Goal: Task Accomplishment & Management: Complete application form

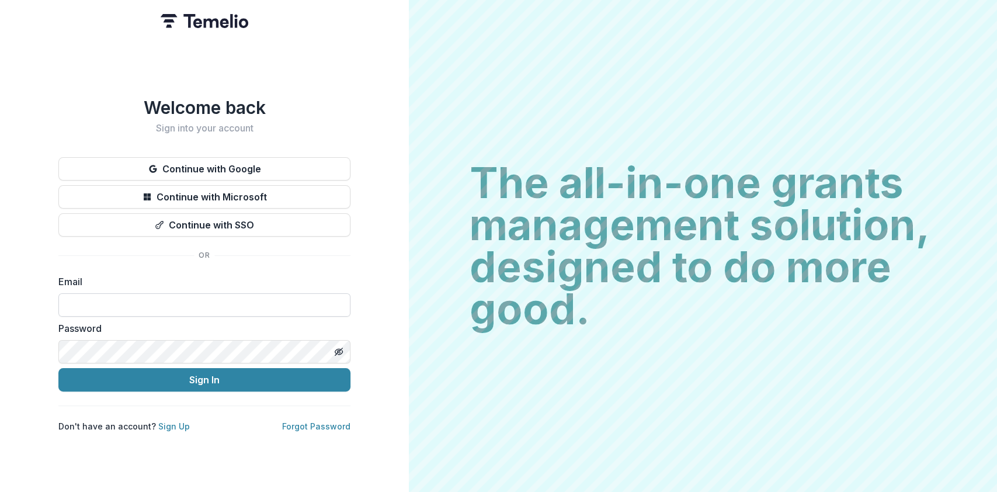
click at [177, 297] on input at bounding box center [204, 304] width 292 height 23
type input "**********"
click at [58, 368] on button "Sign In" at bounding box center [204, 379] width 292 height 23
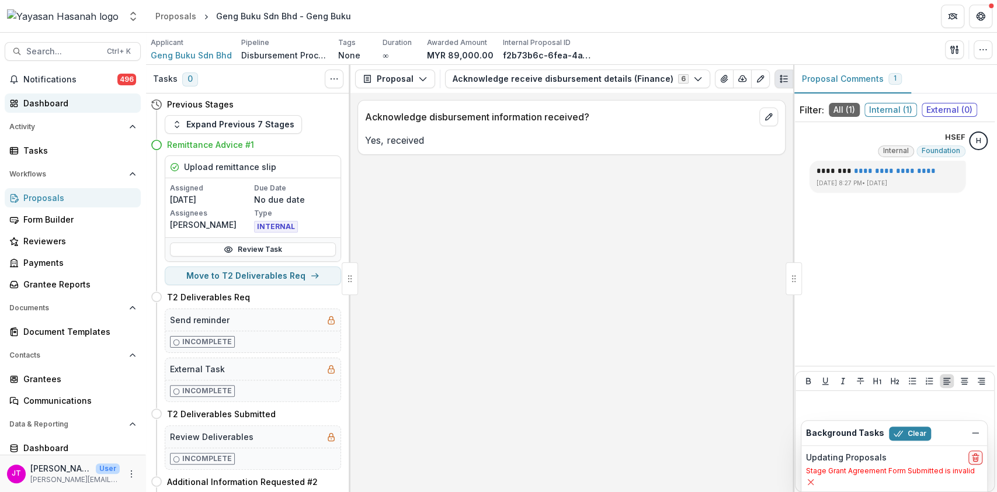
click at [44, 102] on div "Dashboard" at bounding box center [77, 103] width 108 height 12
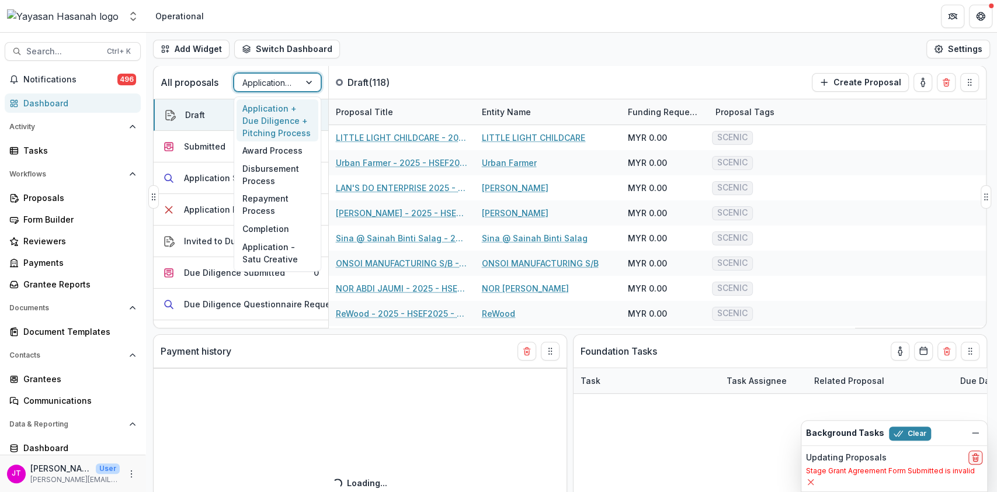
click at [266, 81] on div at bounding box center [266, 82] width 49 height 15
click at [263, 148] on div "Award Process" at bounding box center [277, 150] width 82 height 18
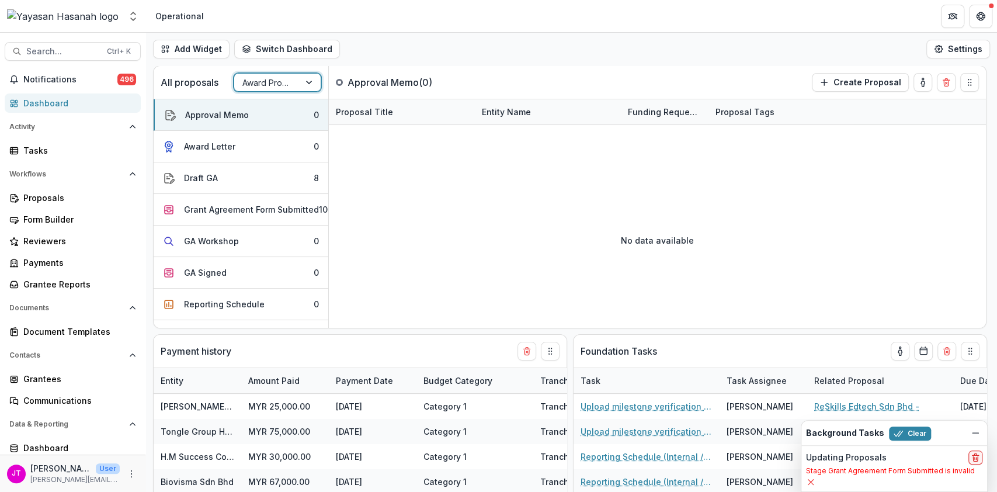
select select "**********"
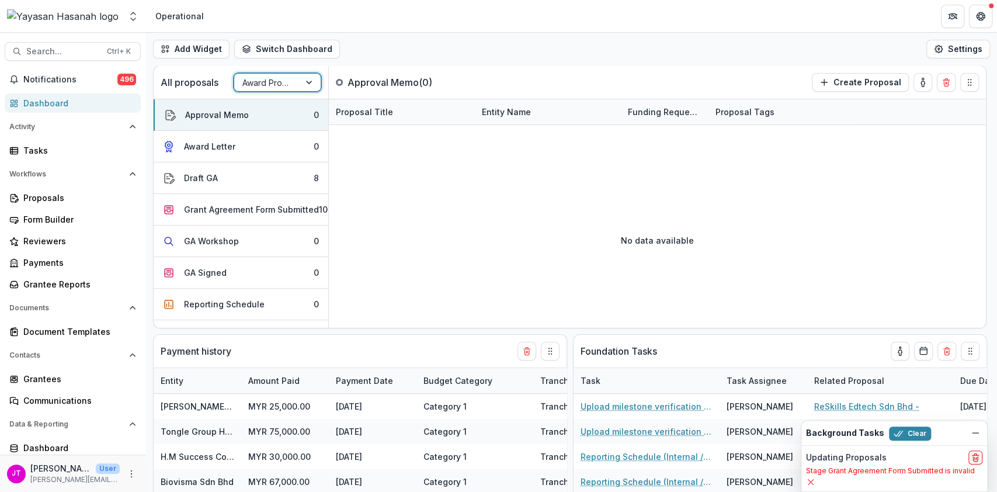
select select "**********"
click at [258, 205] on div "Grant Agreement Form Submitted" at bounding box center [251, 209] width 135 height 12
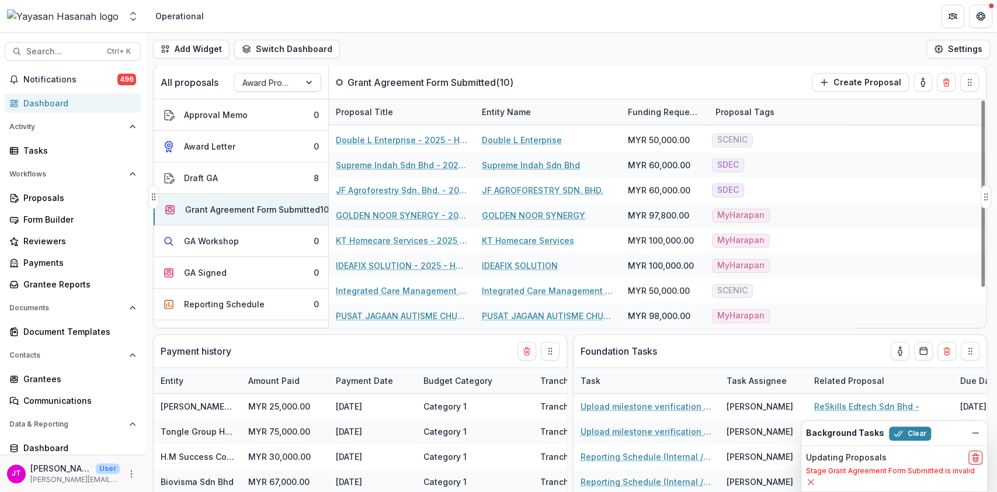
click at [747, 109] on div "Proposal Tags" at bounding box center [744, 112] width 73 height 12
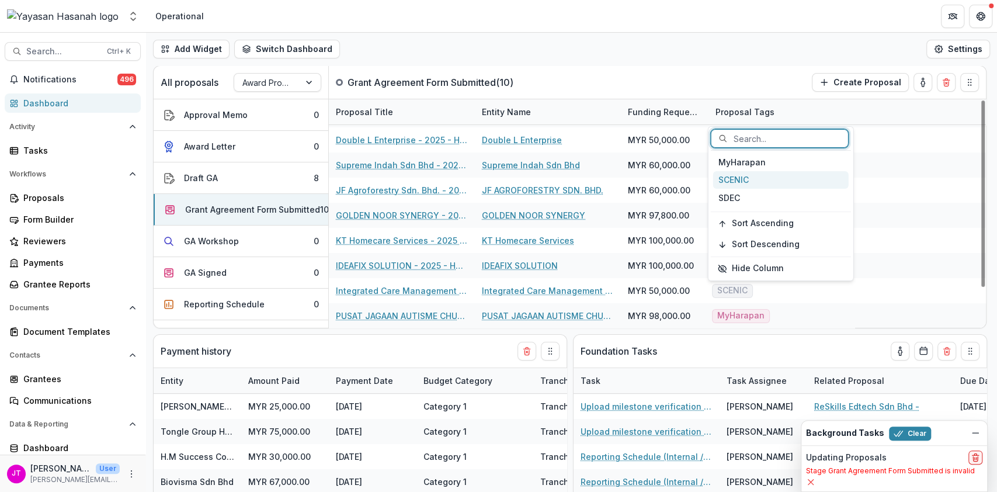
click at [746, 172] on div "SCENIC" at bounding box center [780, 180] width 135 height 18
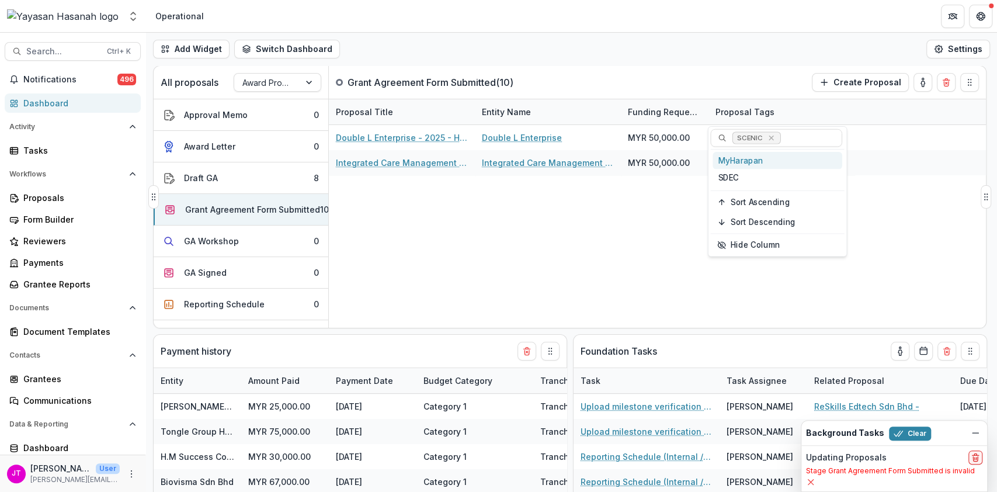
click at [614, 259] on div "Double L Enterprise - 2025 - HSEF2025 - SCENIC (1) Double L Enterprise MYR 50,0…" at bounding box center [657, 226] width 657 height 203
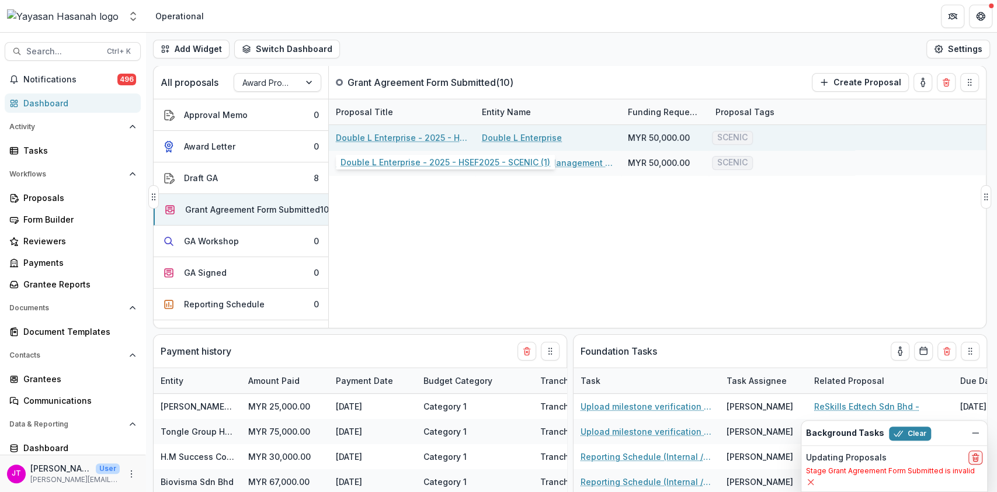
click at [392, 135] on link "Double L Enterprise - 2025 - HSEF2025 - SCENIC (1)" at bounding box center [402, 137] width 132 height 12
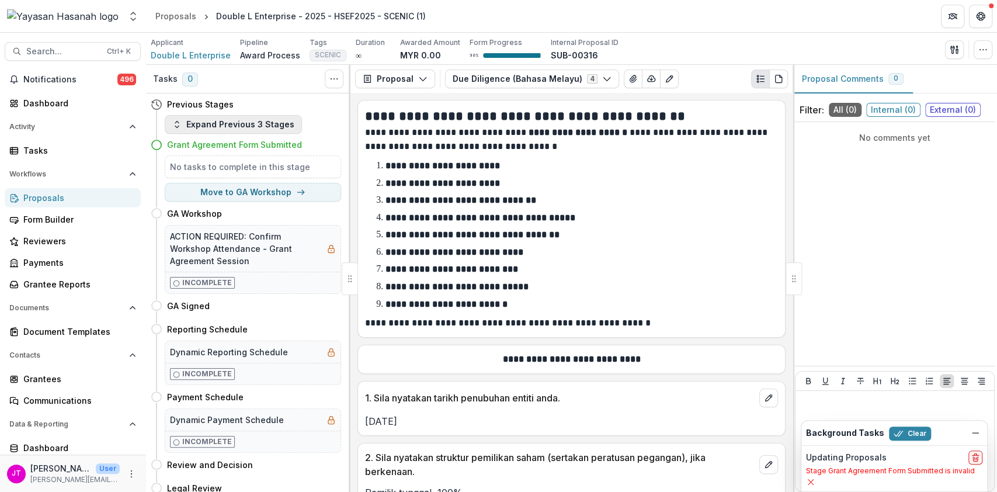
click at [270, 124] on button "Expand Previous 3 Stages" at bounding box center [233, 124] width 137 height 19
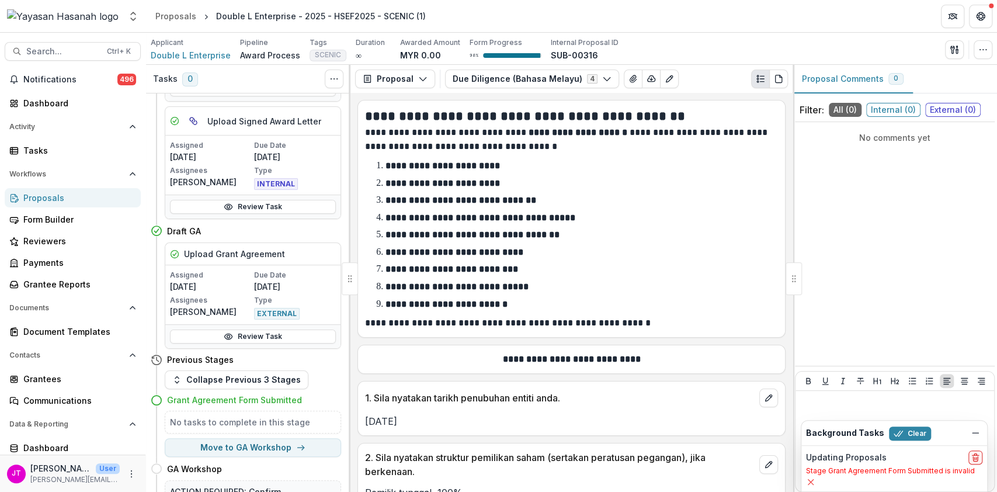
scroll to position [149, 0]
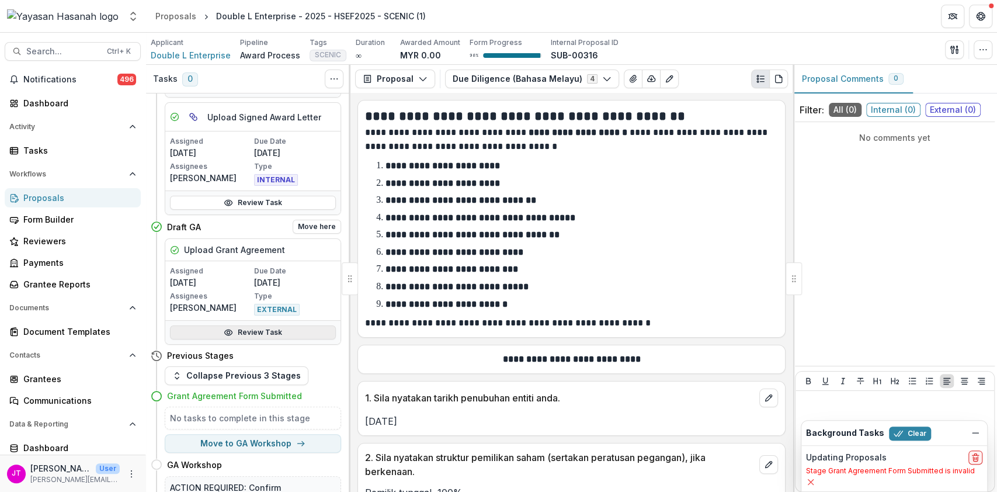
click at [257, 336] on link "Review Task" at bounding box center [253, 332] width 166 height 14
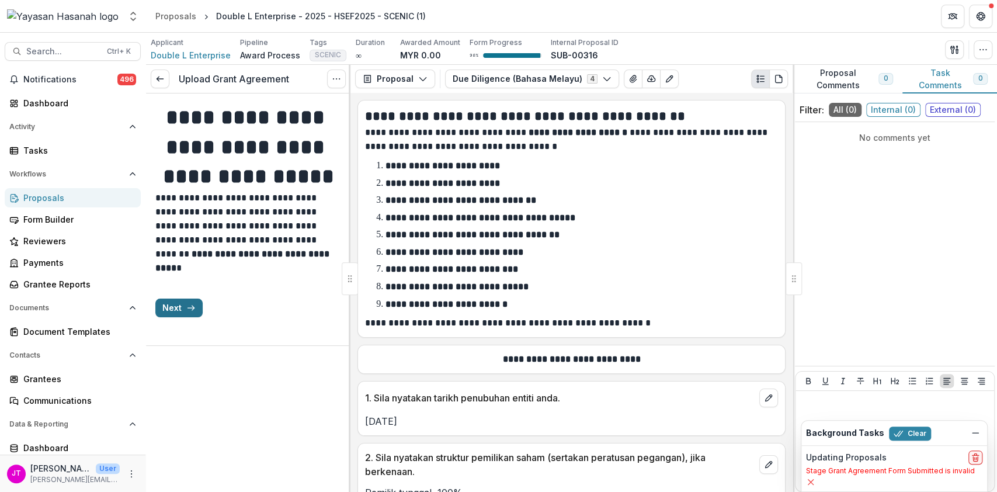
click at [180, 317] on button "Next" at bounding box center [178, 307] width 47 height 19
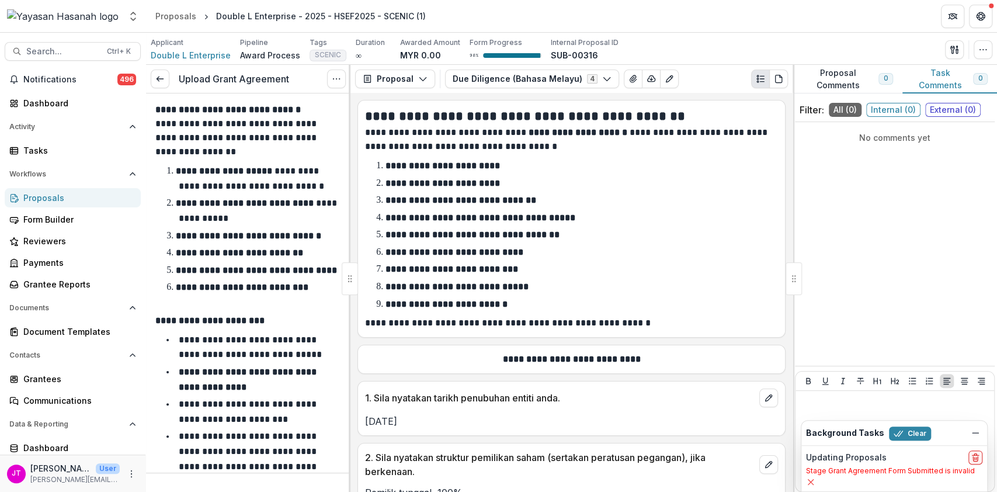
scroll to position [288, 0]
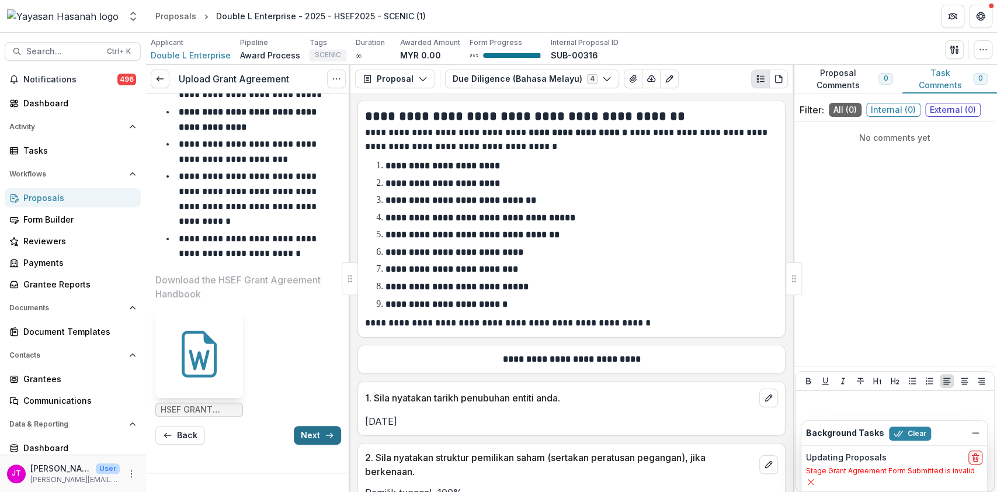
click at [314, 430] on button "Next" at bounding box center [317, 435] width 47 height 19
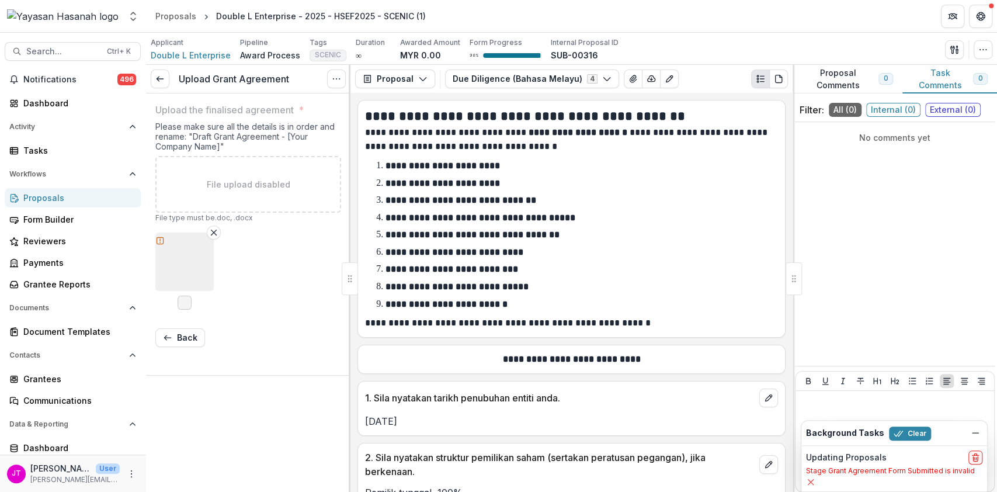
scroll to position [0, 0]
click at [194, 268] on button "button" at bounding box center [184, 261] width 58 height 58
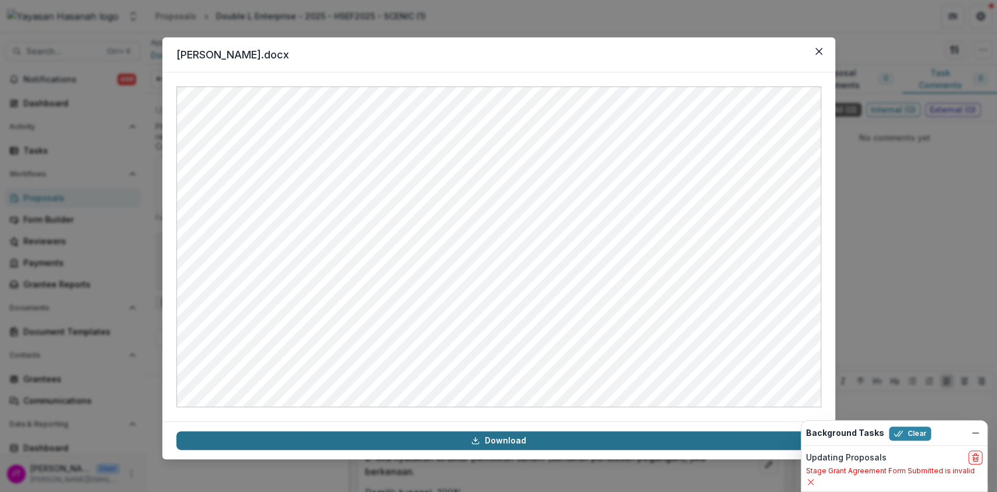
click at [500, 443] on link "Download" at bounding box center [498, 440] width 645 height 19
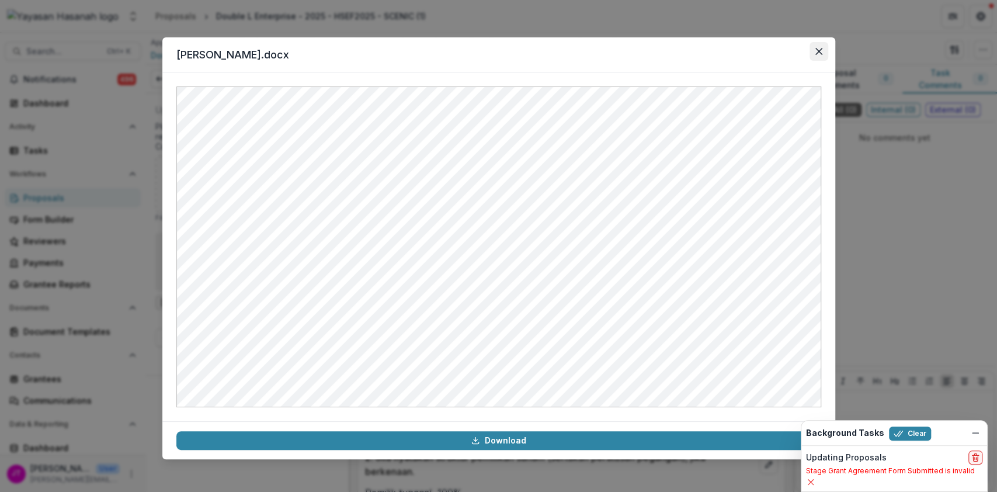
click at [815, 53] on icon "Close" at bounding box center [818, 51] width 7 height 7
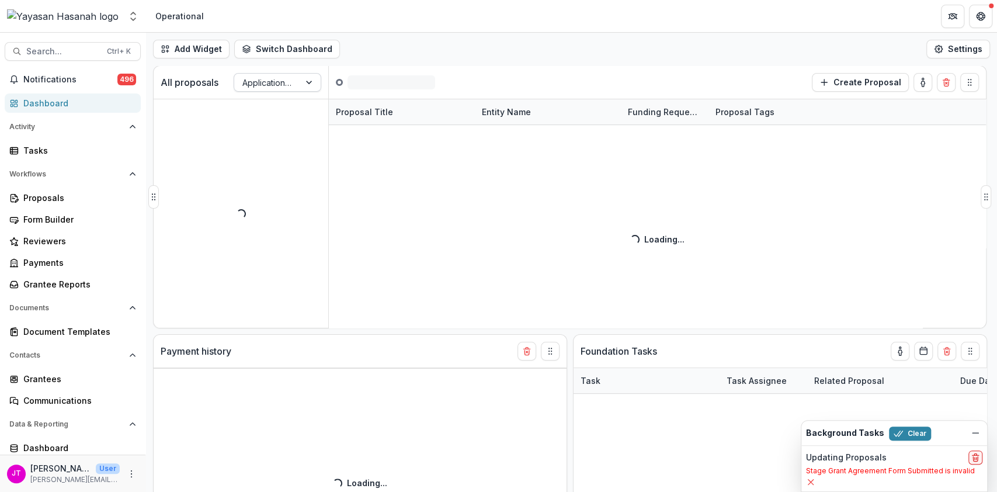
click at [284, 81] on div at bounding box center [266, 82] width 49 height 15
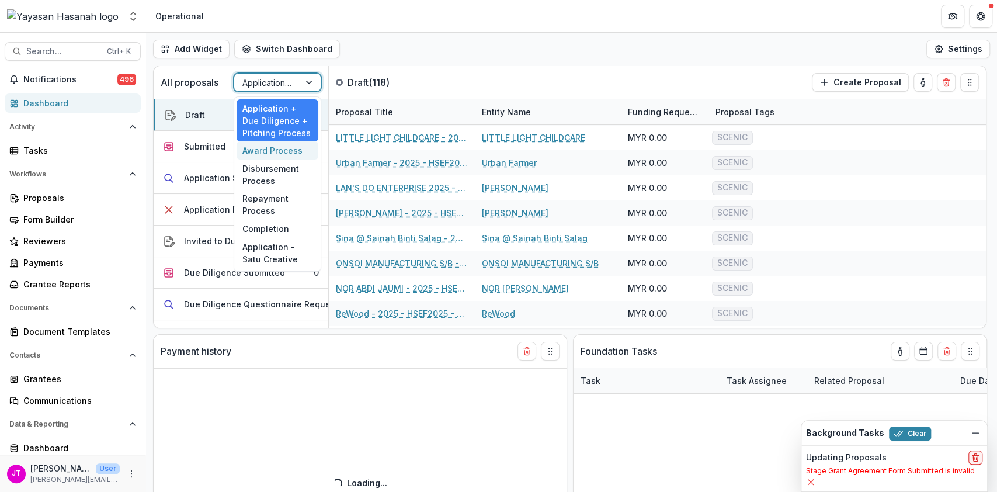
click at [286, 146] on div "Award Process" at bounding box center [277, 150] width 82 height 18
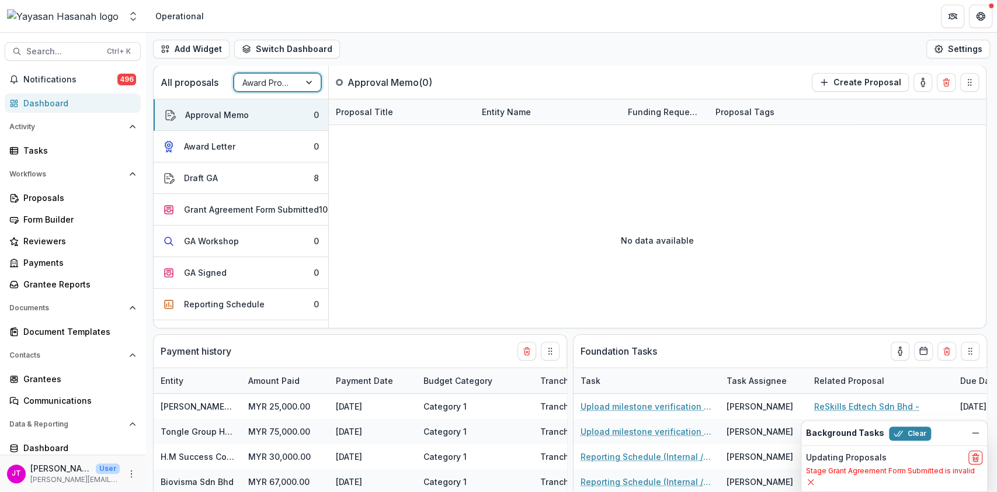
click at [257, 221] on button "Grant Agreement Form Submitted 10" at bounding box center [241, 210] width 175 height 32
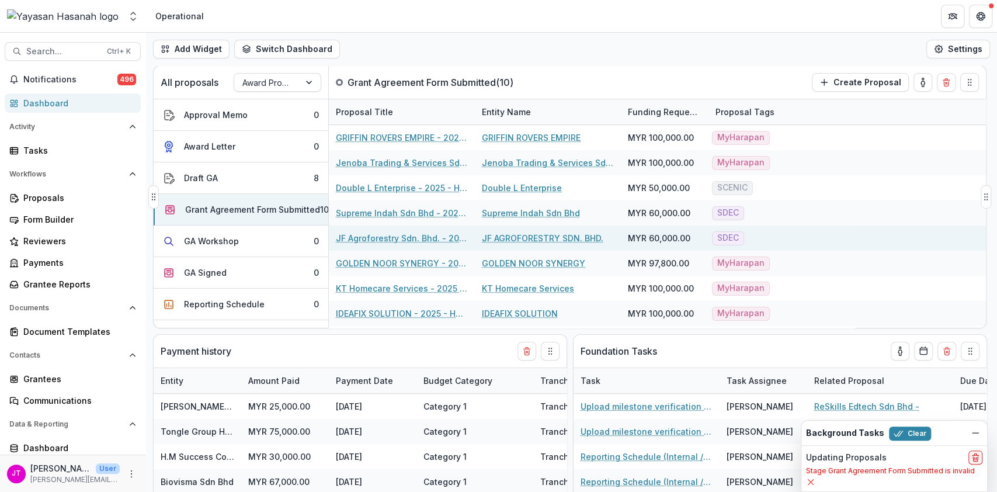
select select "**********"
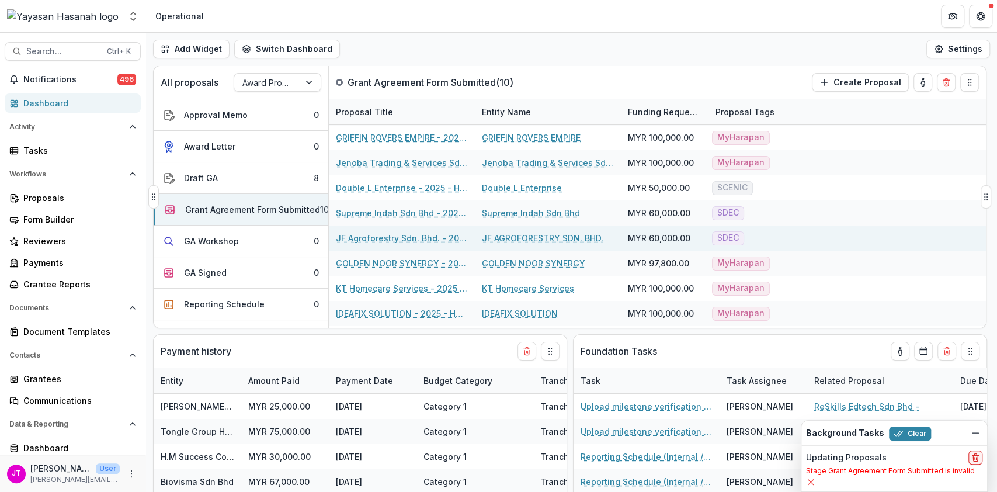
select select "**********"
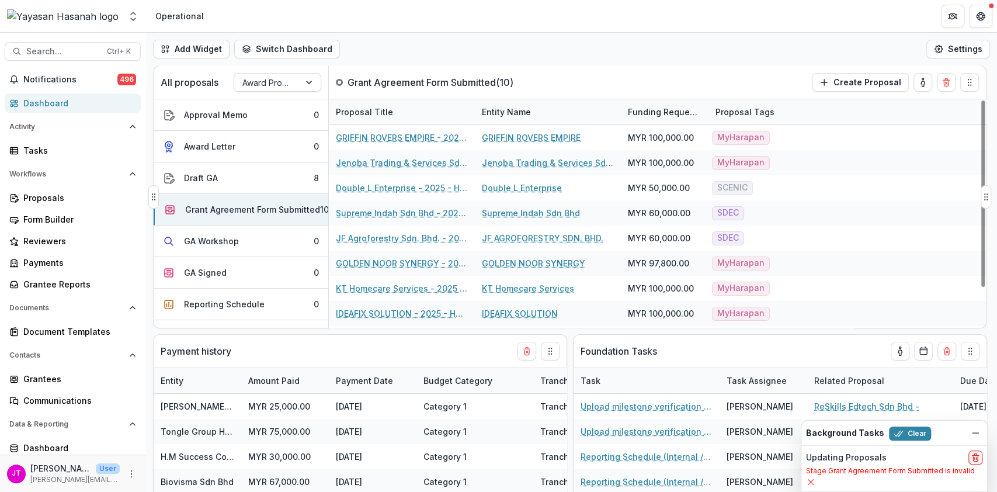
click at [732, 109] on div "Proposal Tags" at bounding box center [744, 112] width 73 height 12
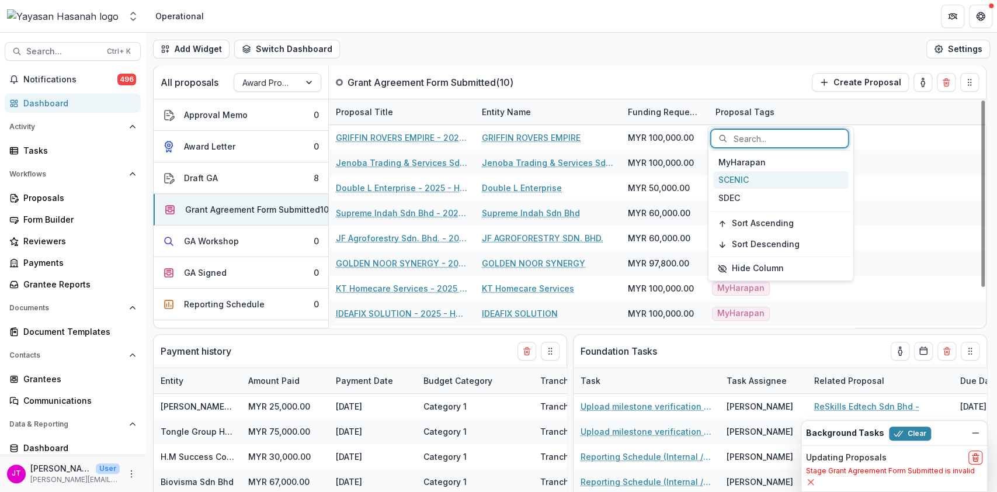
click at [743, 180] on div "SCENIC" at bounding box center [780, 180] width 135 height 18
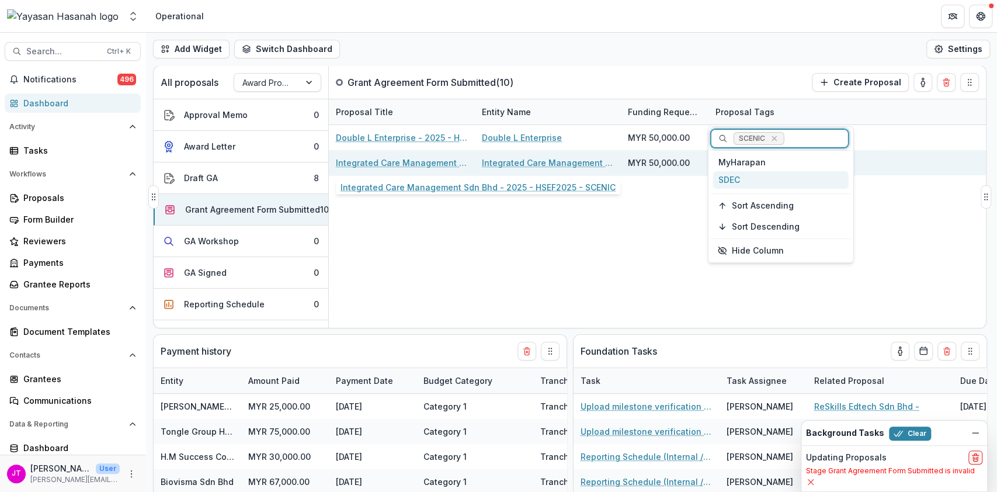
click at [383, 162] on link "Integrated Care Management Sdn Bhd - 2025 - HSEF2025 - SCENIC" at bounding box center [402, 162] width 132 height 12
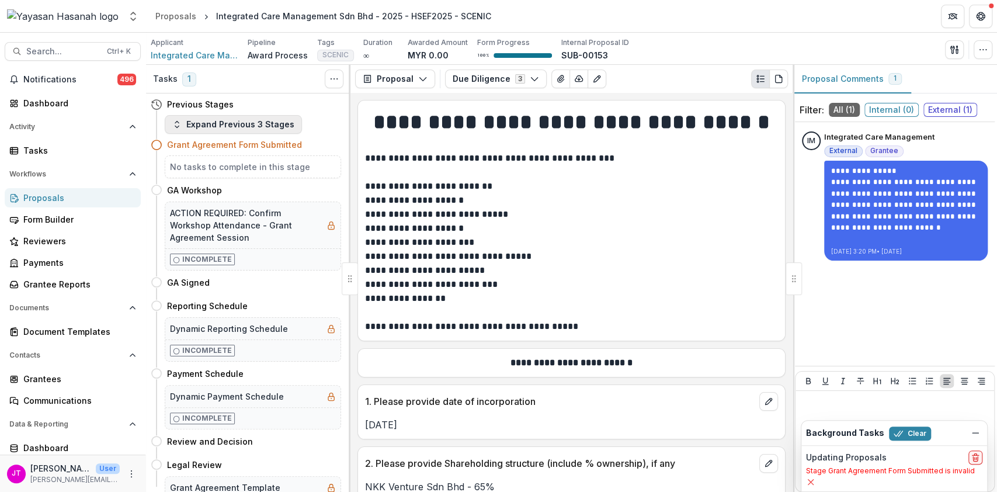
click at [244, 125] on button "Expand Previous 3 Stages" at bounding box center [233, 124] width 137 height 19
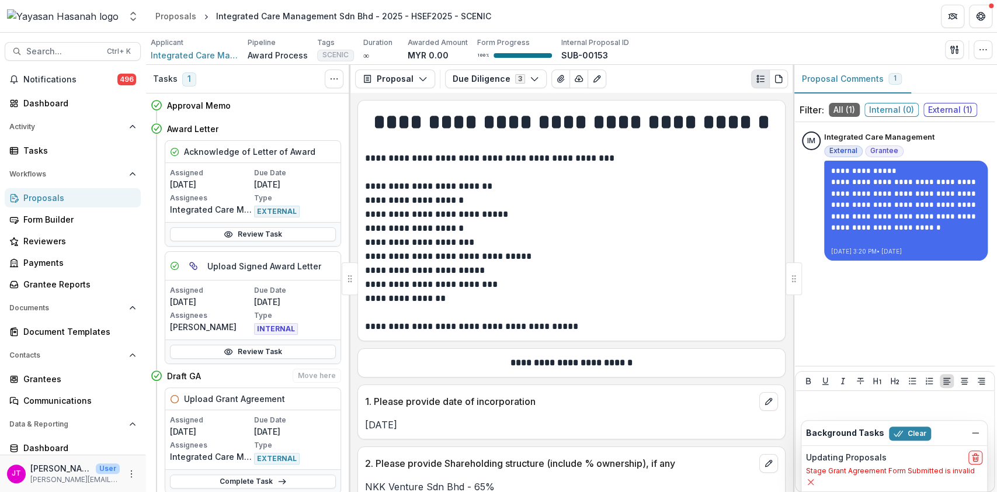
scroll to position [130, 0]
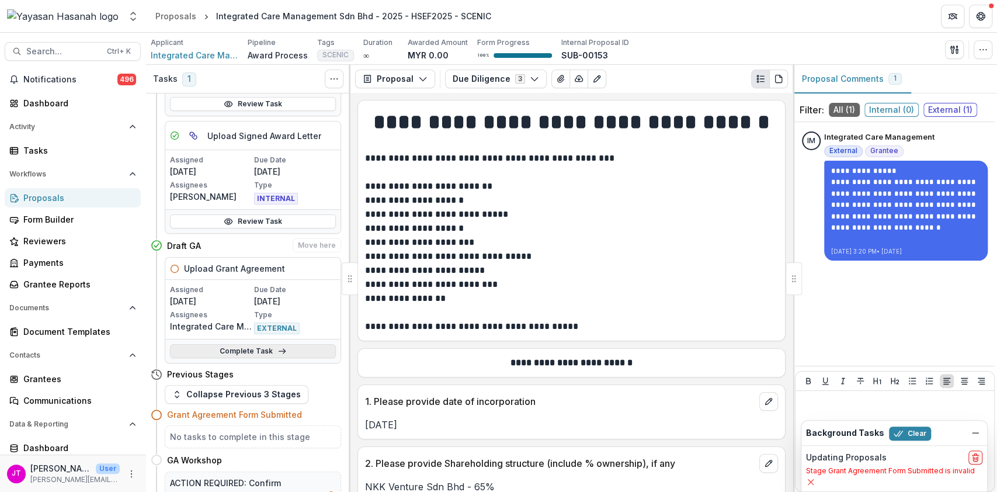
click at [231, 349] on link "Complete Task" at bounding box center [253, 351] width 166 height 14
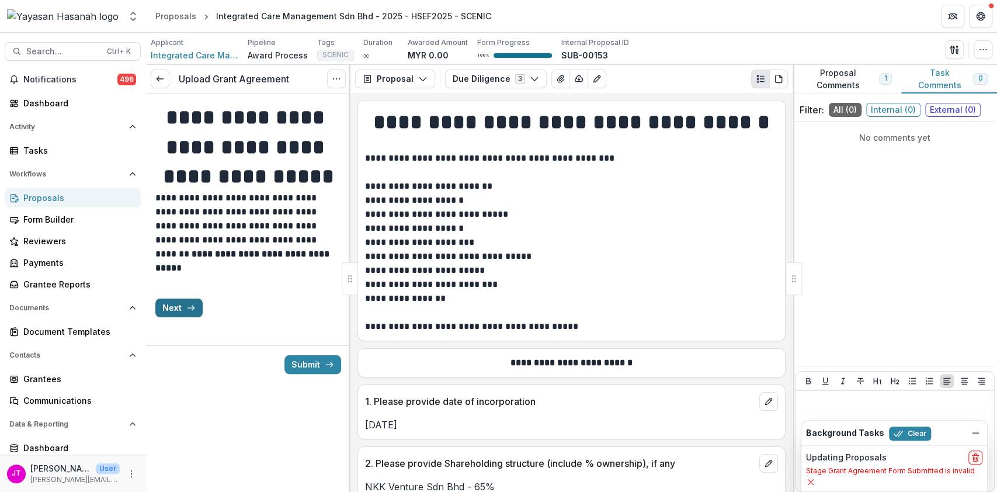
click at [179, 317] on button "Next" at bounding box center [178, 307] width 47 height 19
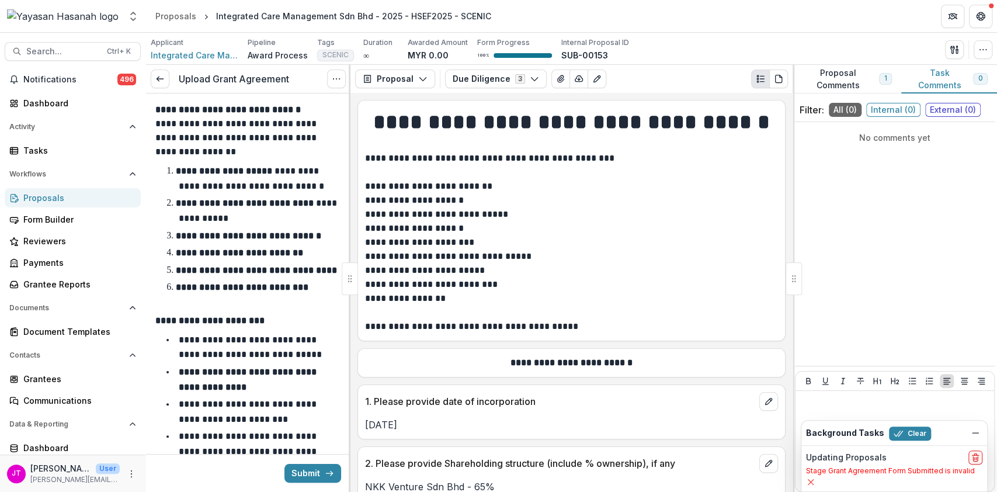
scroll to position [307, 0]
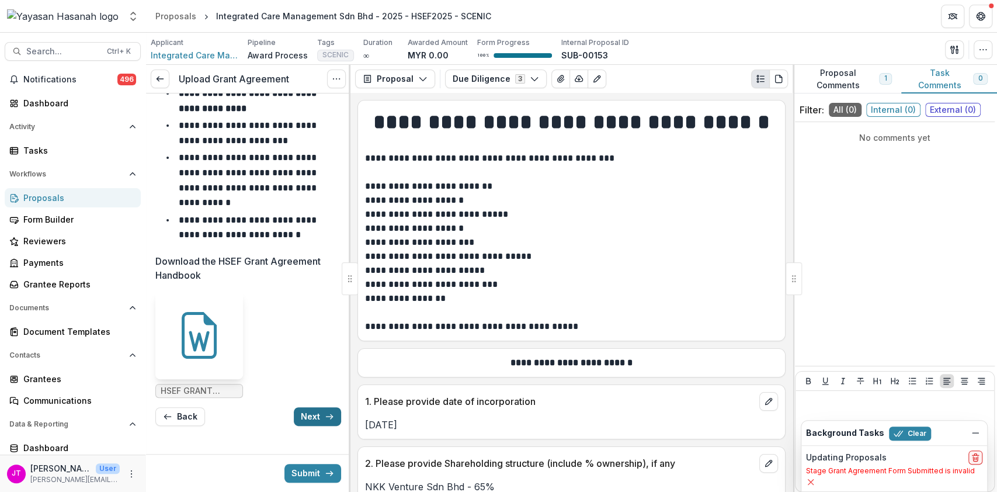
click at [311, 413] on button "Next" at bounding box center [317, 416] width 47 height 19
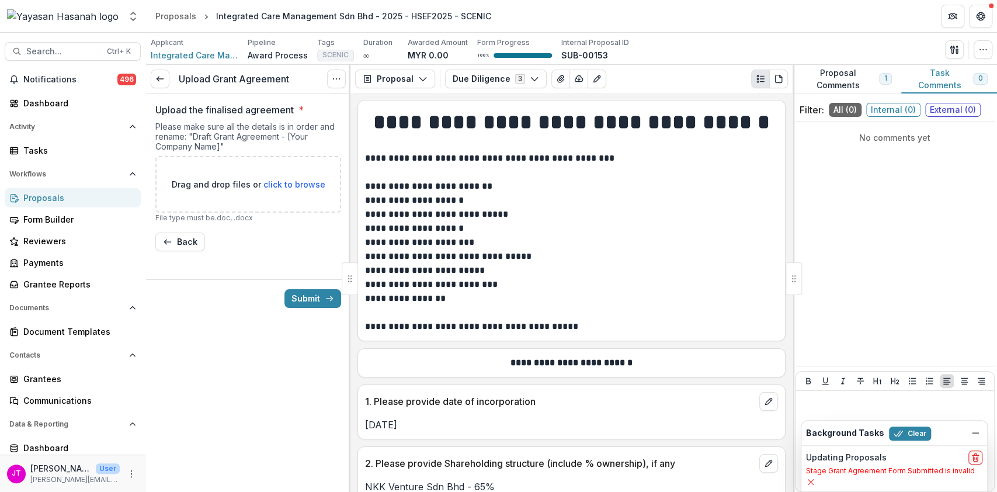
scroll to position [0, 0]
click at [162, 79] on line at bounding box center [159, 79] width 6 height 0
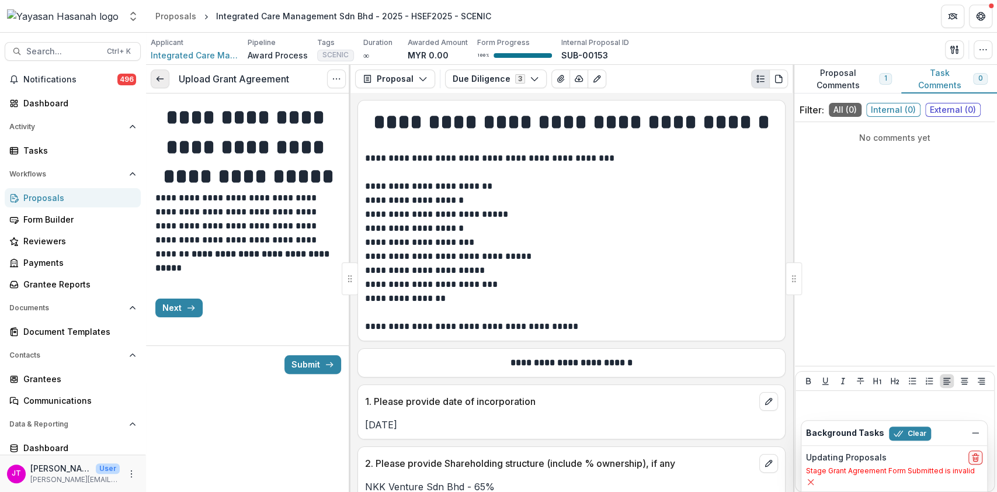
click at [159, 78] on icon at bounding box center [159, 78] width 9 height 9
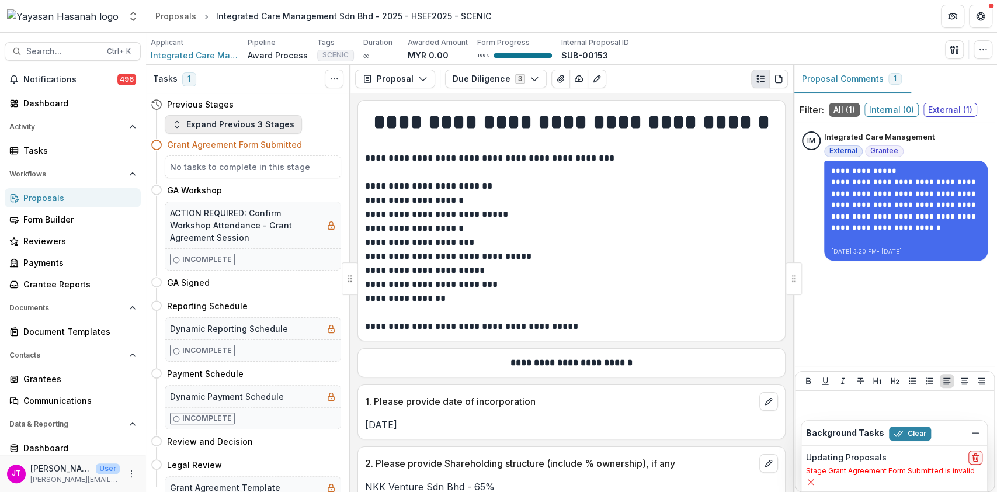
click at [266, 131] on button "Expand Previous 3 Stages" at bounding box center [233, 124] width 137 height 19
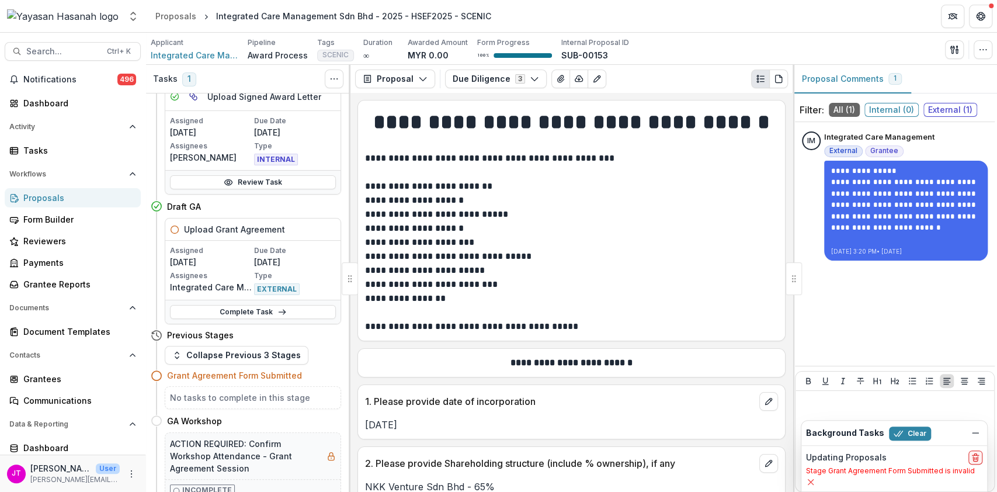
scroll to position [280, 0]
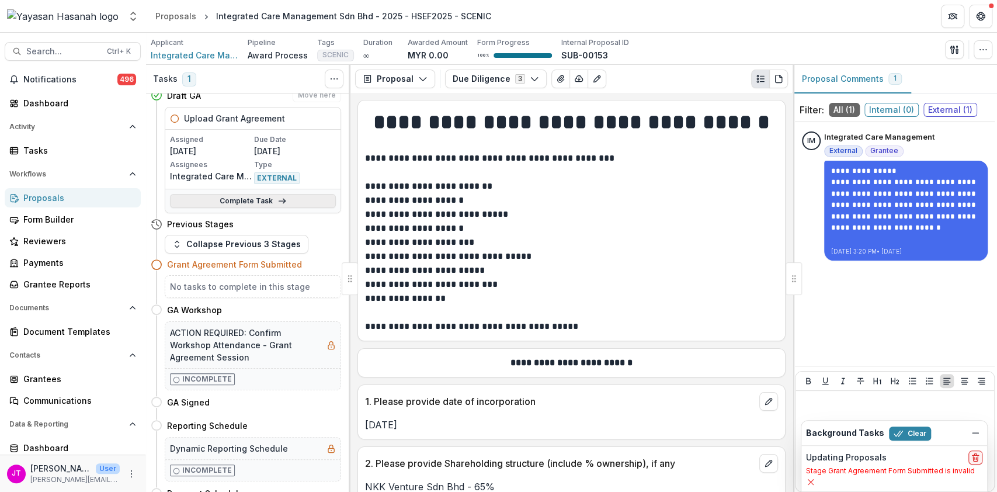
click at [265, 202] on link "Complete Task" at bounding box center [253, 201] width 166 height 14
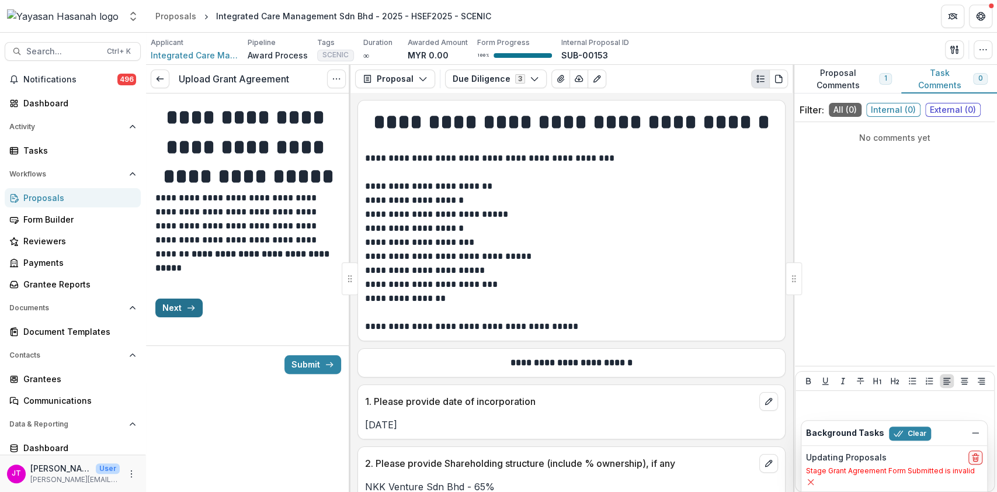
click at [170, 317] on button "Next" at bounding box center [178, 307] width 47 height 19
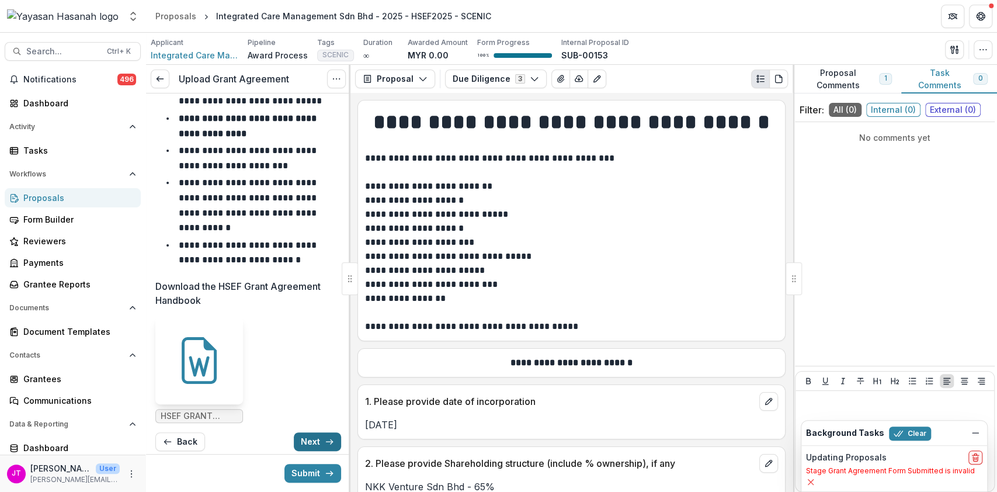
scroll to position [307, 0]
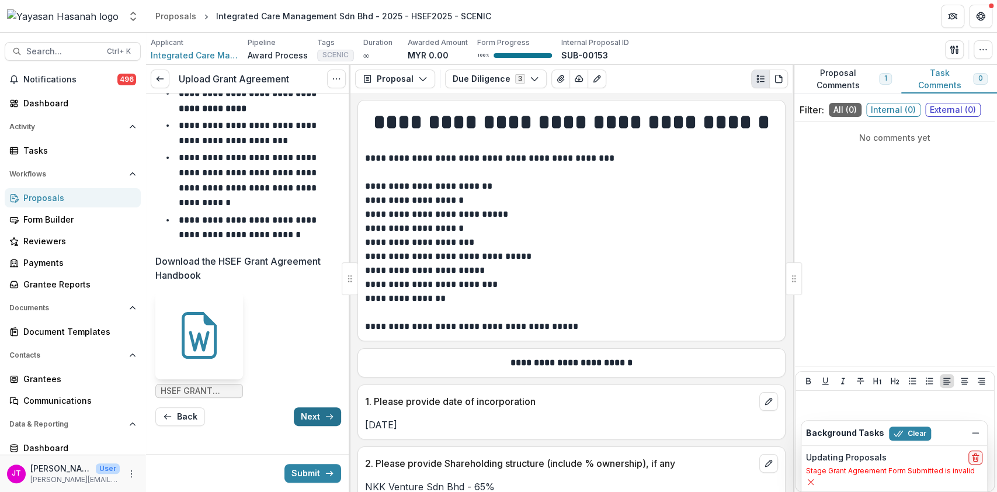
click at [313, 423] on button "Next" at bounding box center [317, 416] width 47 height 19
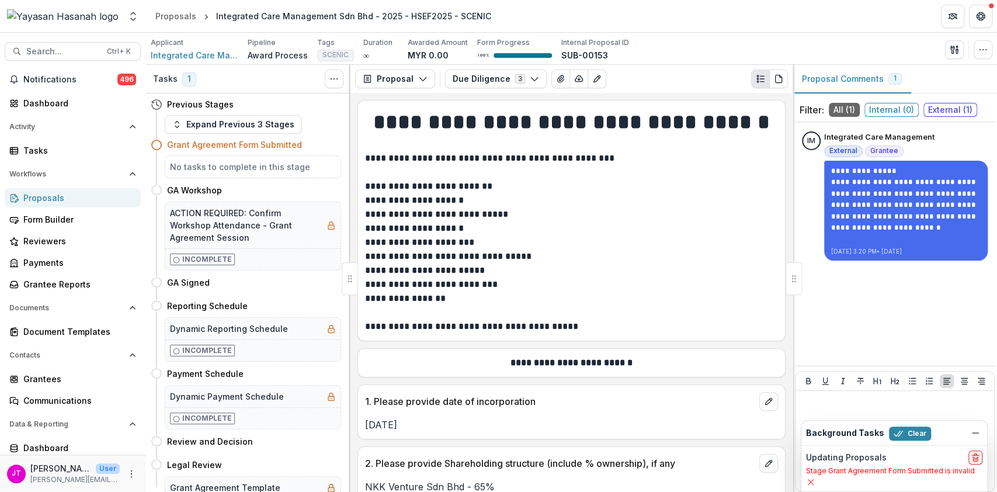
select select "**********"
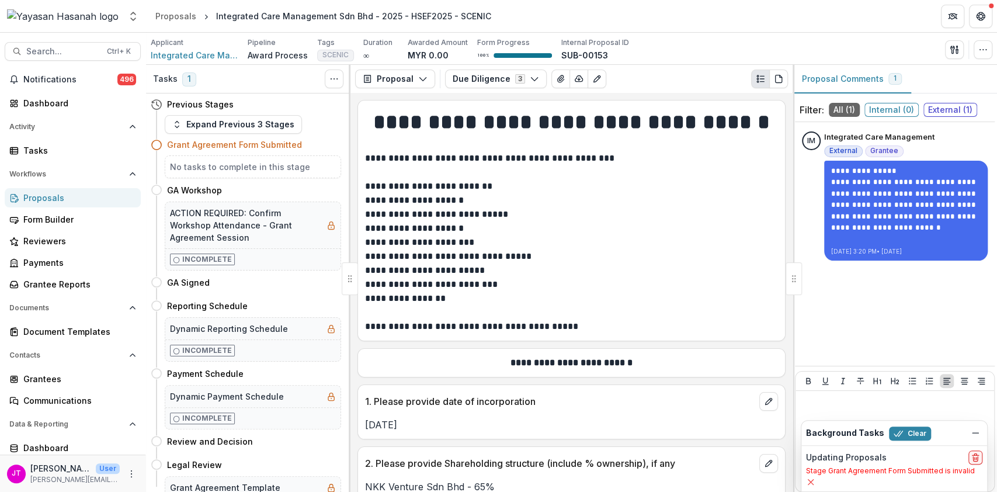
select select "**********"
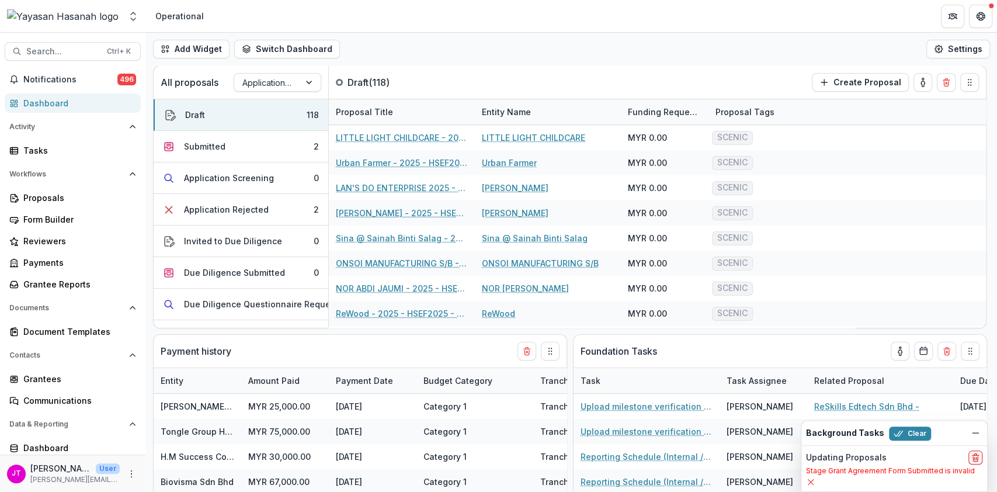
select select "**********"
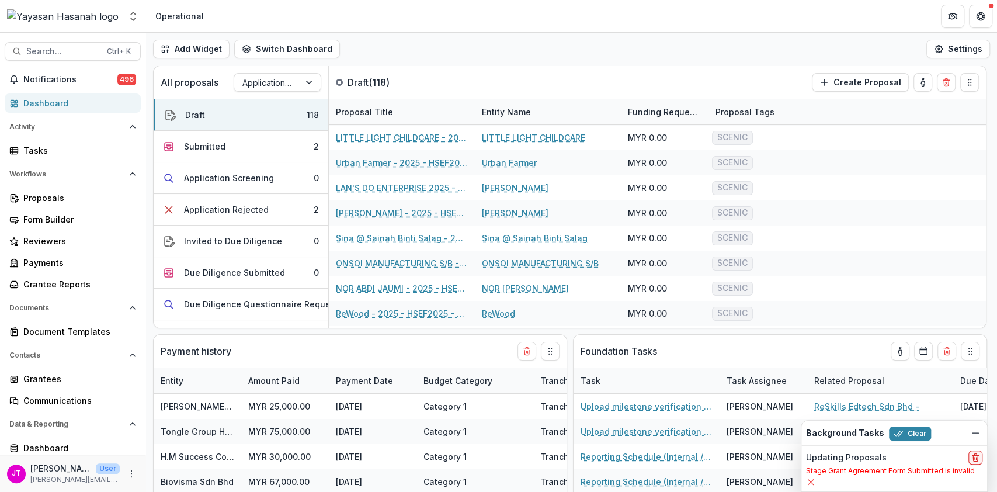
select select "**********"
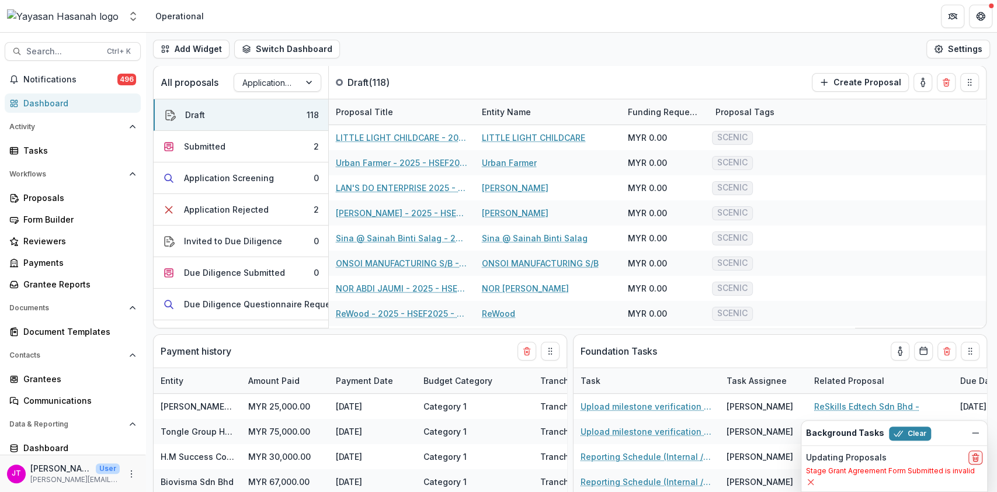
select select "**********"
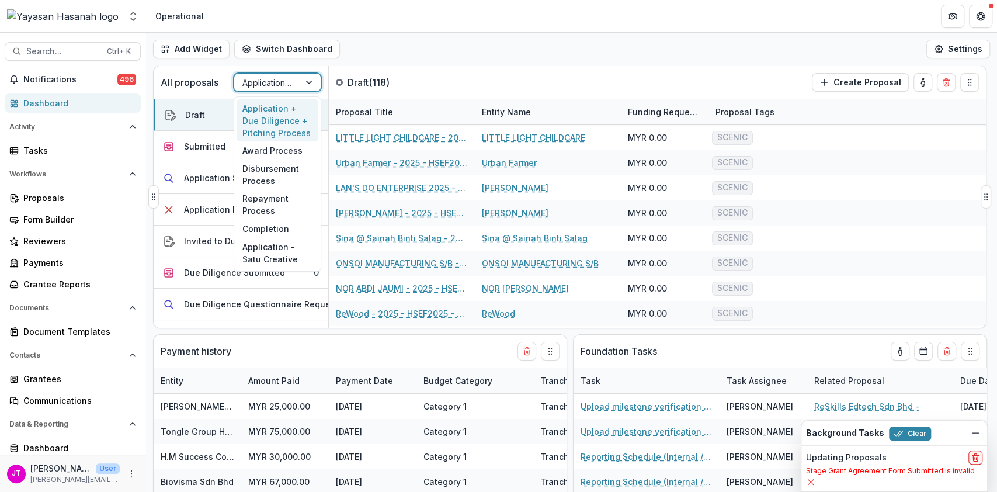
click at [284, 82] on div at bounding box center [266, 82] width 49 height 15
click at [285, 150] on div "Award Process" at bounding box center [277, 150] width 82 height 18
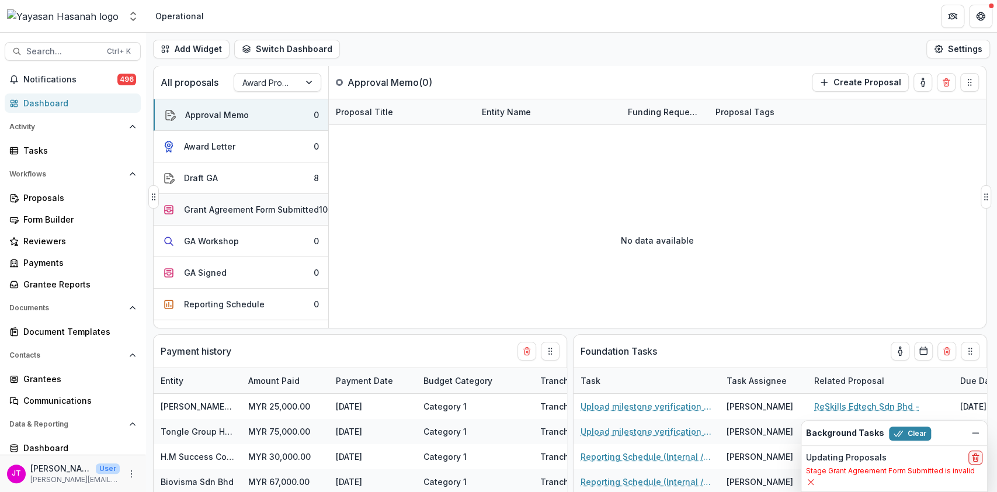
click at [245, 222] on button "Grant Agreement Form Submitted 10" at bounding box center [241, 210] width 175 height 32
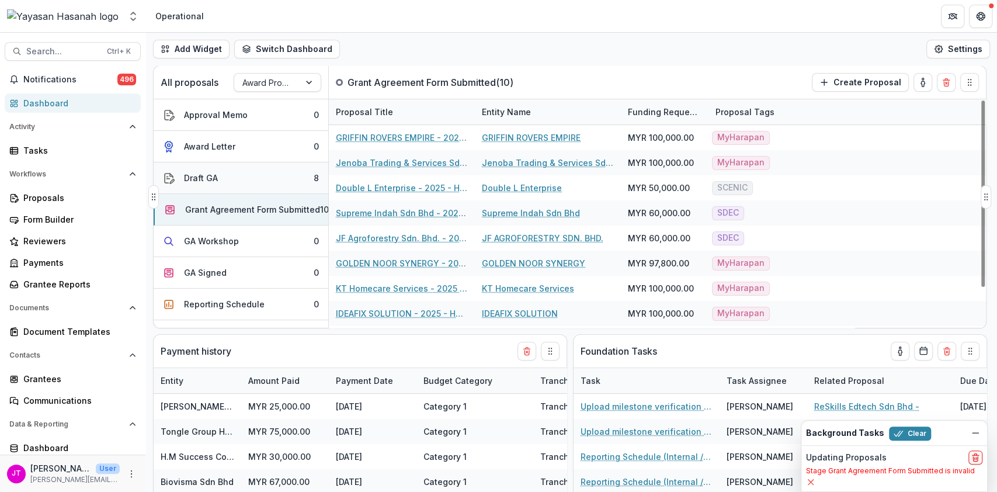
click at [239, 180] on button "Draft GA 8" at bounding box center [241, 178] width 175 height 32
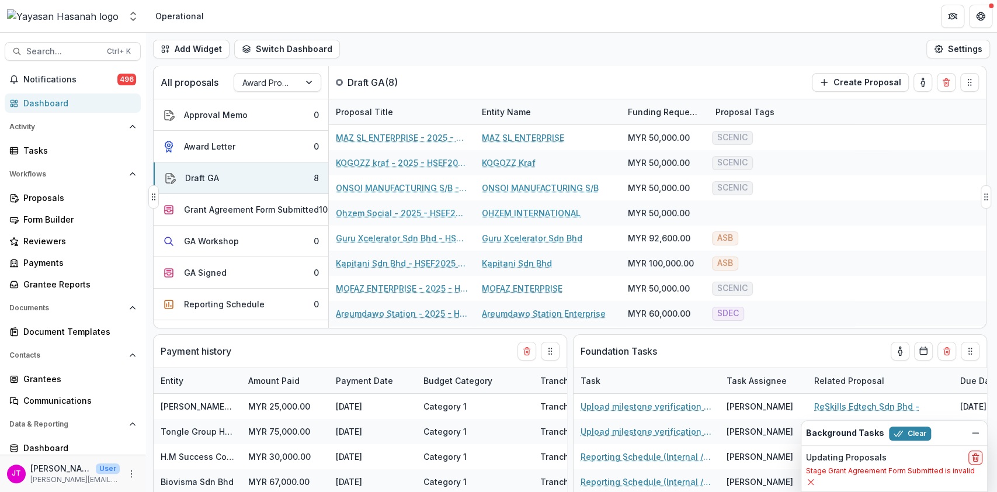
click at [730, 103] on div "Proposal Tags" at bounding box center [781, 111] width 146 height 25
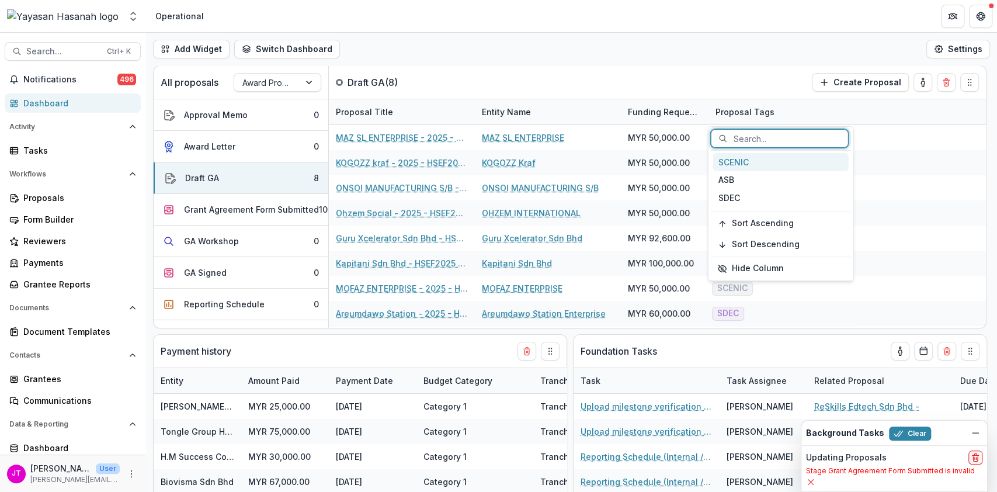
click at [738, 160] on div "SCENIC" at bounding box center [780, 162] width 135 height 18
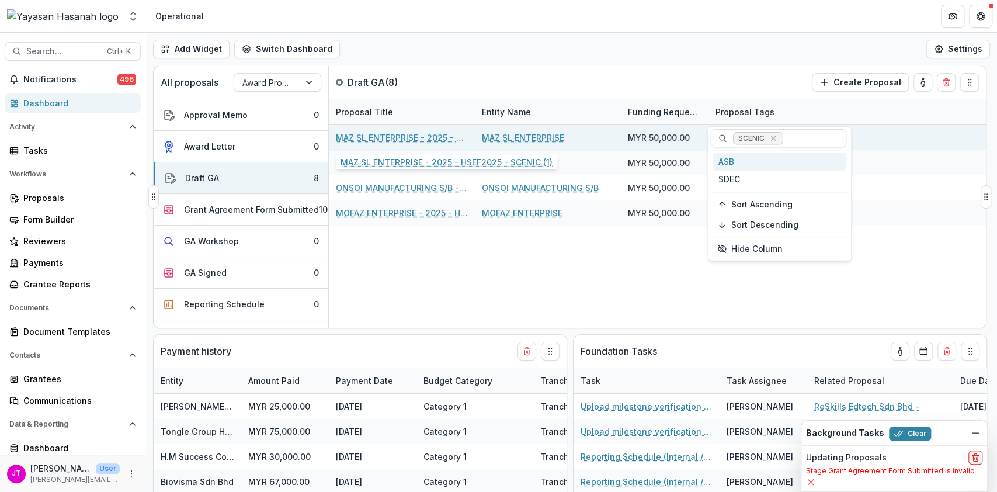
click at [393, 135] on link "MAZ SL ENTERPRISE - 2025 - HSEF2025 - SCENIC (1)" at bounding box center [402, 137] width 132 height 12
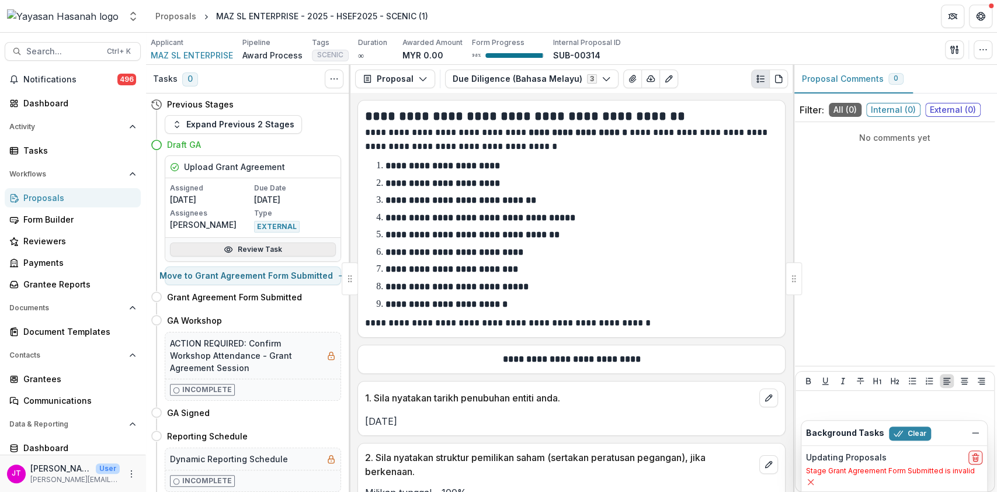
click at [262, 250] on link "Review Task" at bounding box center [253, 249] width 166 height 14
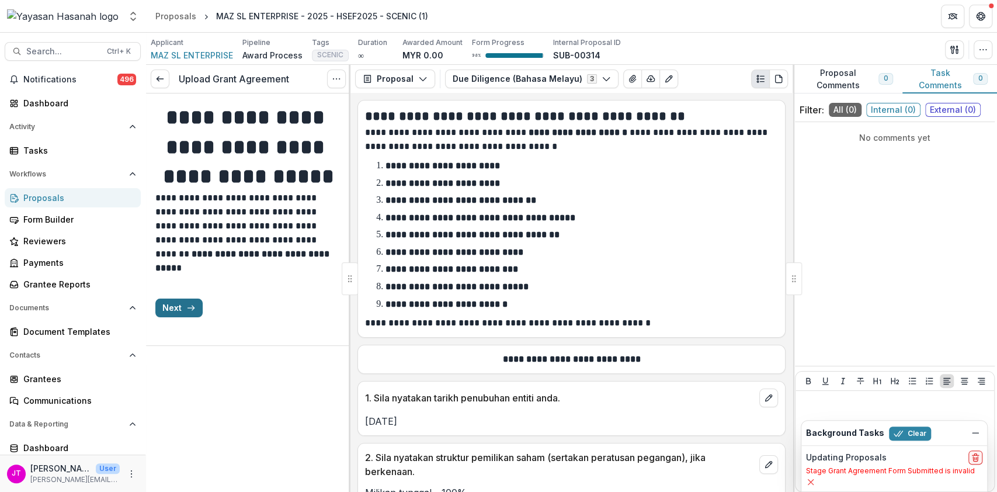
click at [182, 317] on button "Next" at bounding box center [178, 307] width 47 height 19
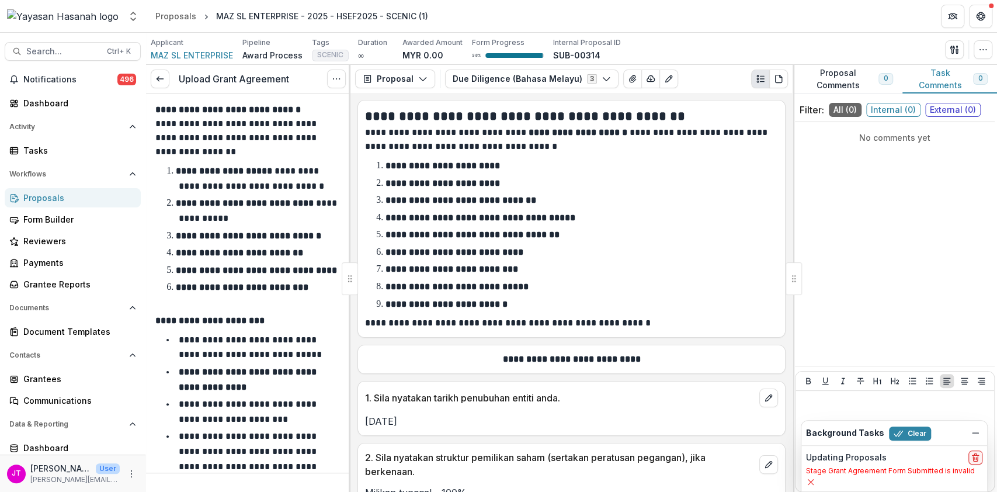
scroll to position [288, 0]
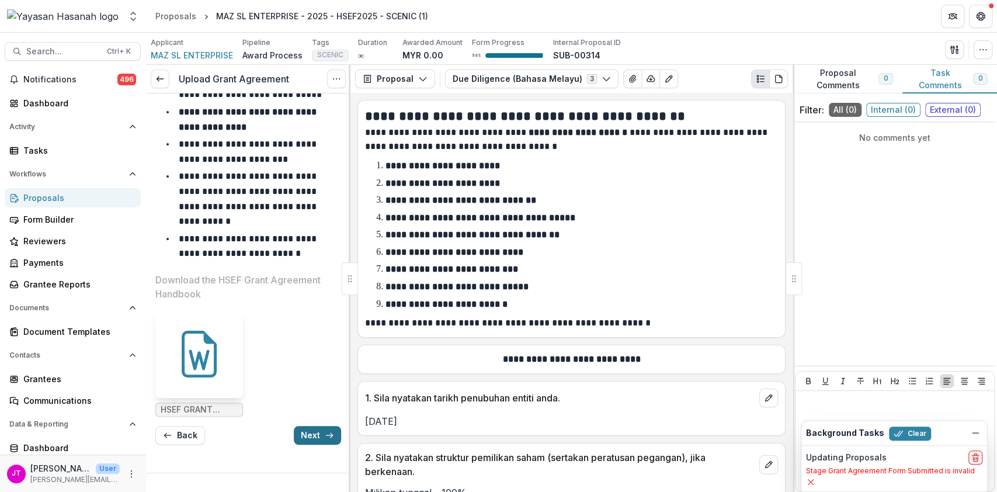
click at [319, 429] on button "Next" at bounding box center [317, 435] width 47 height 19
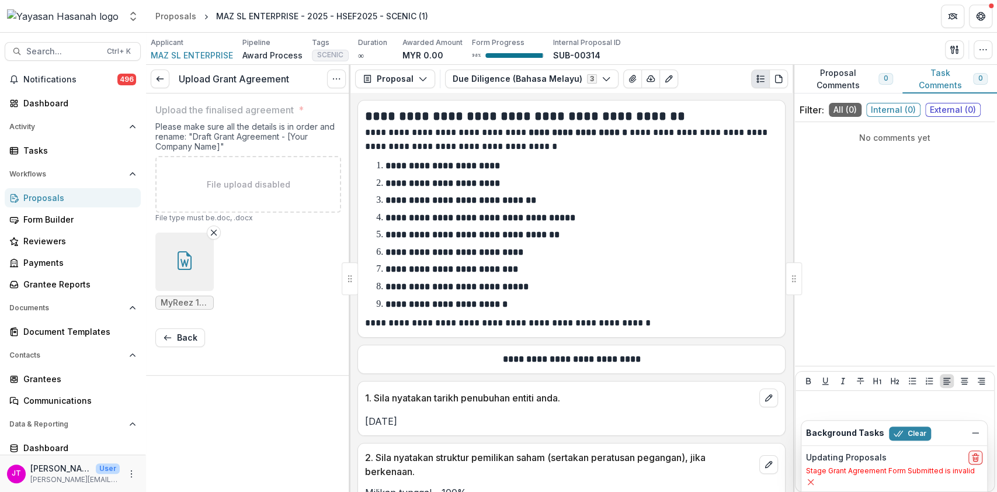
click at [192, 256] on icon "button" at bounding box center [184, 260] width 19 height 19
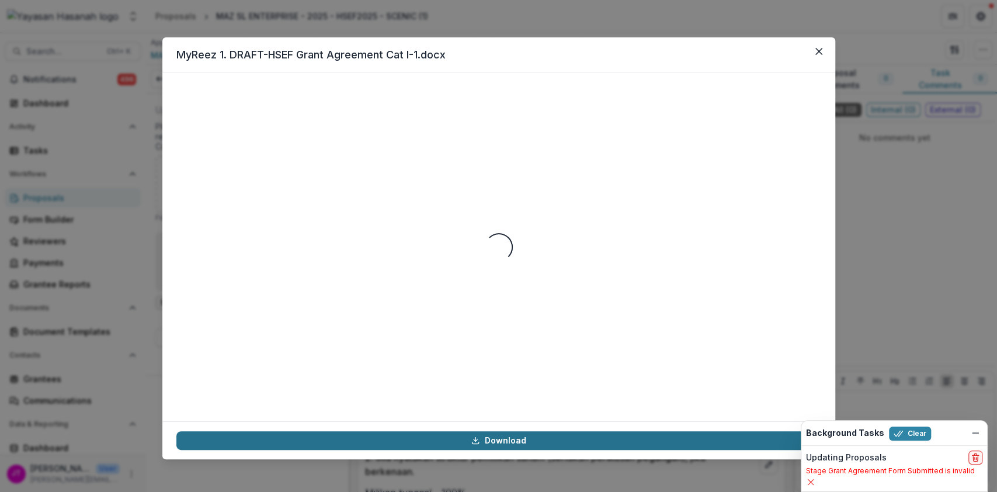
click at [508, 439] on link "Download" at bounding box center [498, 440] width 645 height 19
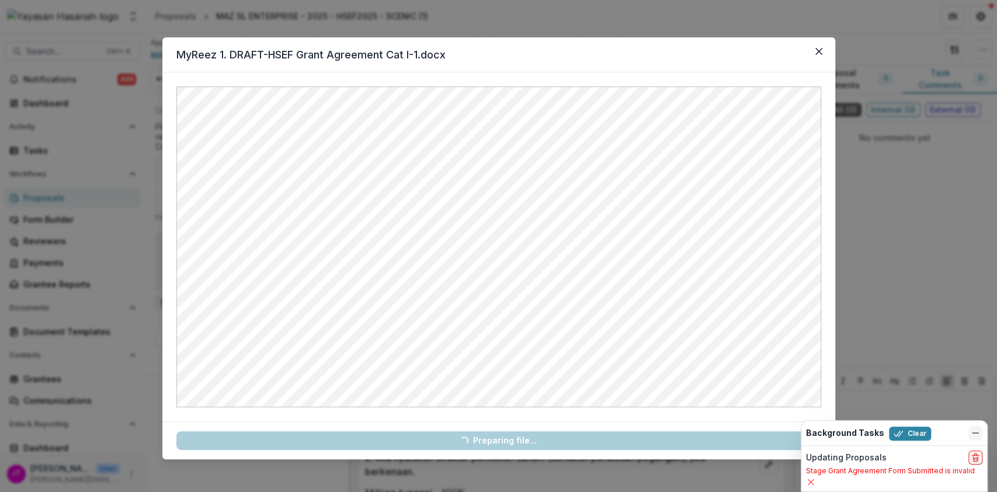
click at [973, 433] on line "Dismiss" at bounding box center [975, 433] width 6 height 0
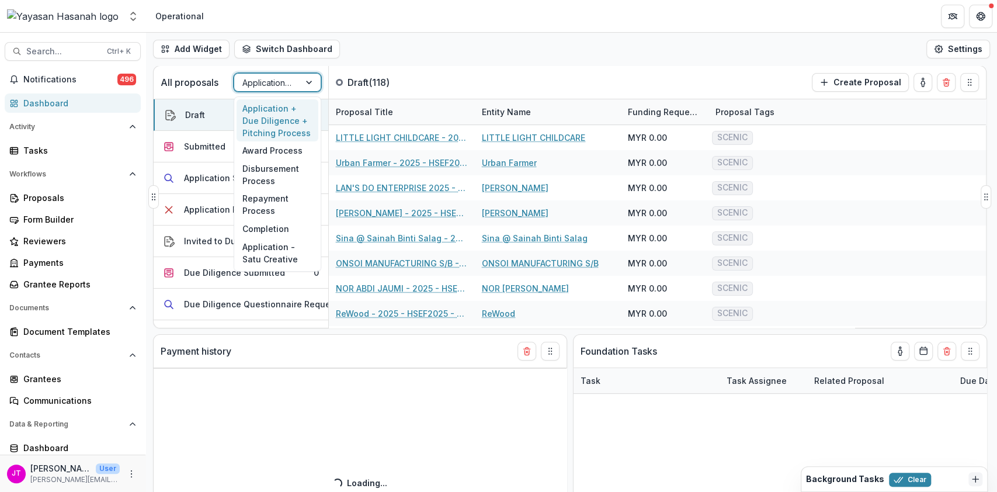
click at [286, 82] on div at bounding box center [266, 82] width 49 height 15
click at [276, 150] on div "Award Process" at bounding box center [277, 150] width 82 height 18
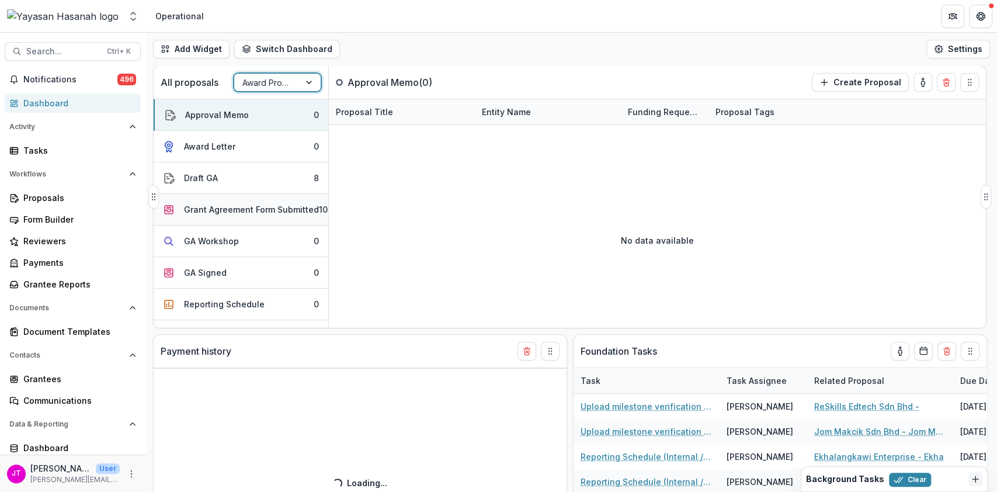
click at [281, 208] on div "Grant Agreement Form Submitted" at bounding box center [251, 209] width 135 height 12
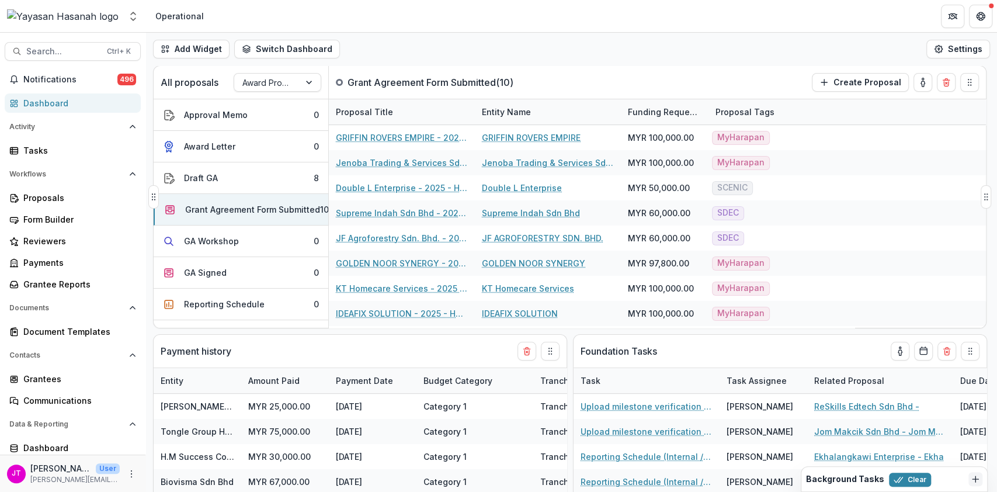
select select "**********"
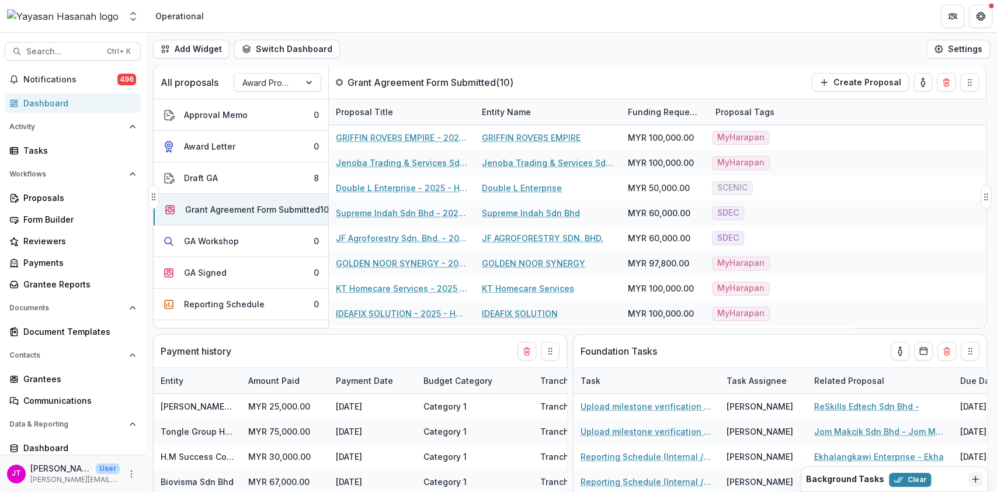
select select "**********"
click at [733, 106] on div "Proposal Tags" at bounding box center [744, 112] width 73 height 12
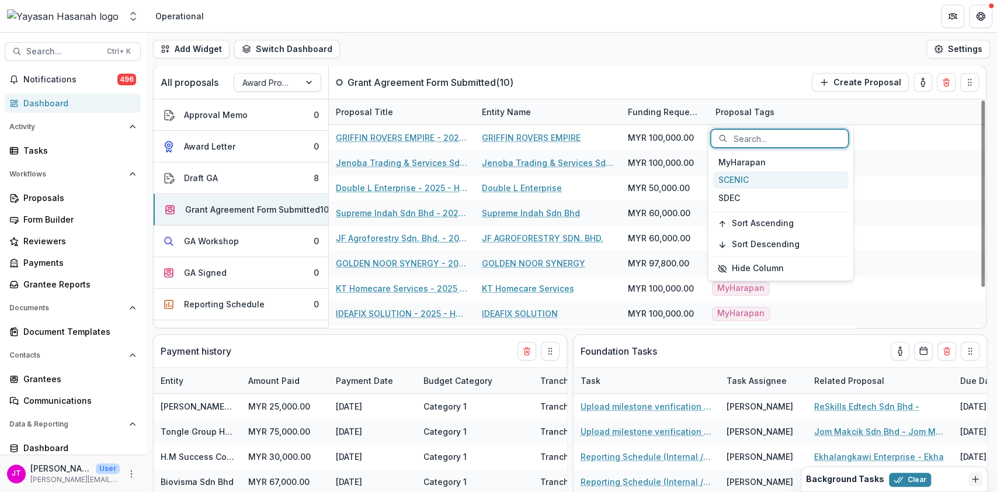
click at [750, 181] on div "SCENIC" at bounding box center [780, 180] width 135 height 18
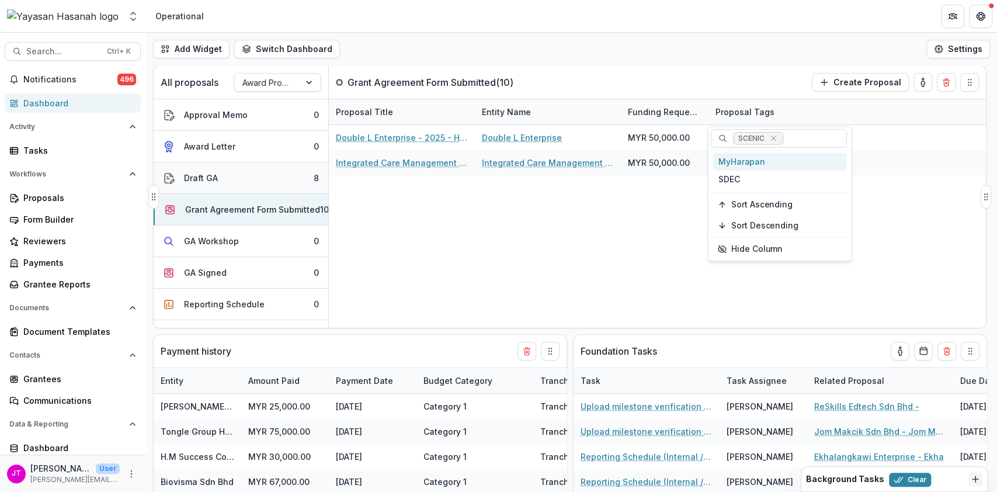
click at [249, 169] on button "Draft GA 8" at bounding box center [241, 178] width 175 height 32
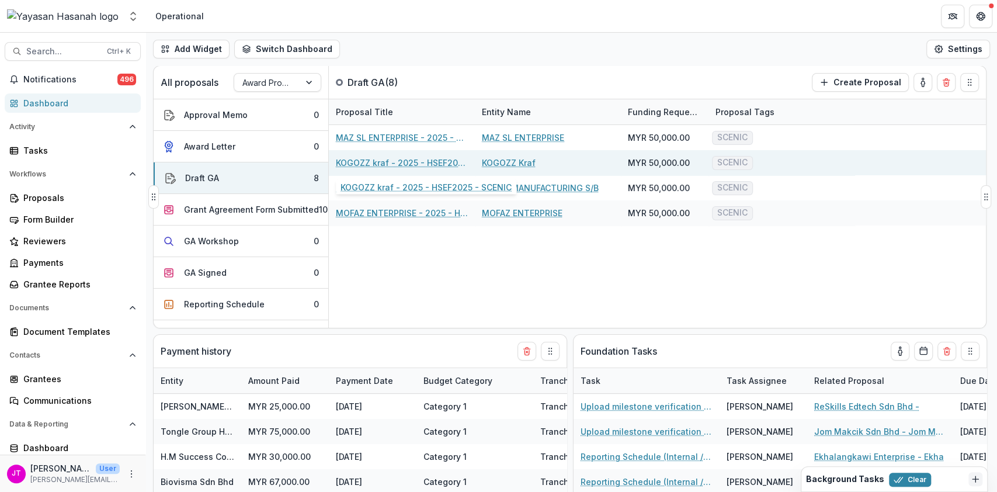
click at [366, 162] on link "KOGOZZ kraf - 2025 - HSEF2025 - SCENIC" at bounding box center [402, 162] width 132 height 12
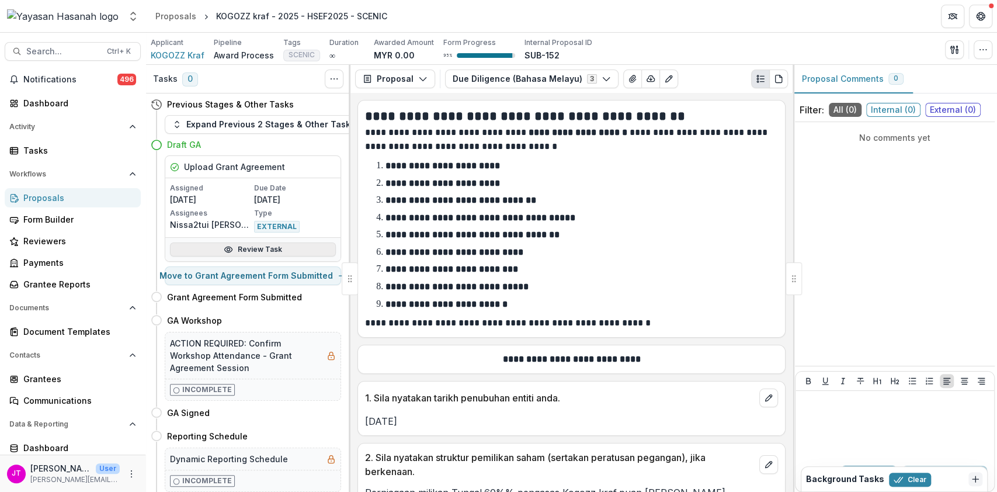
click at [256, 246] on link "Review Task" at bounding box center [253, 249] width 166 height 14
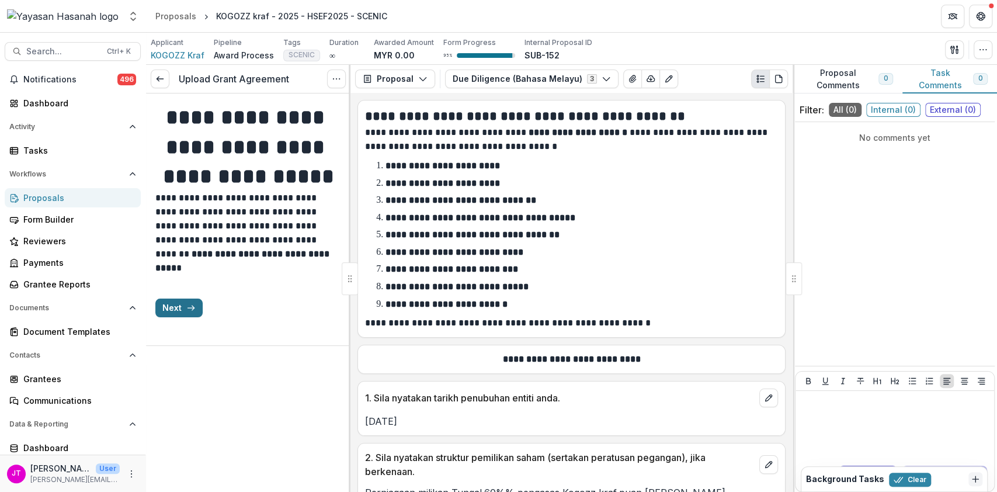
click at [182, 317] on button "Next" at bounding box center [178, 307] width 47 height 19
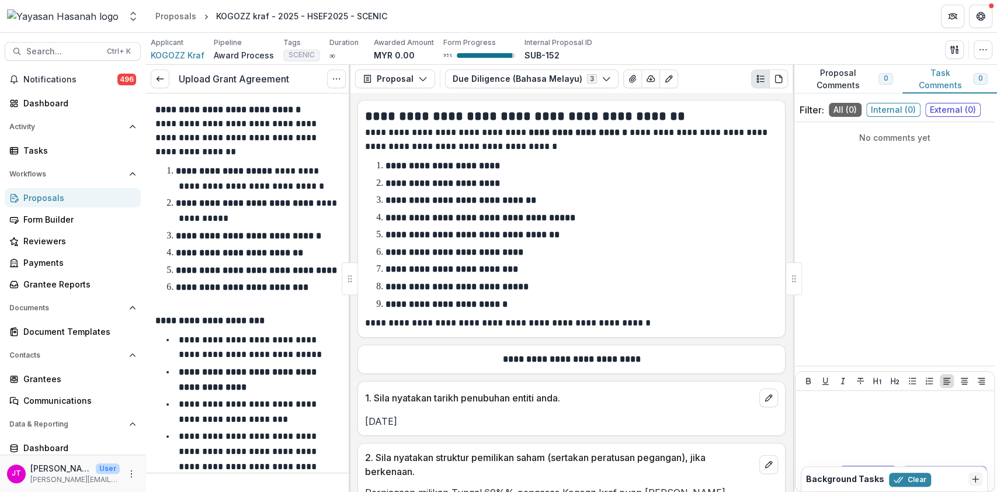
scroll to position [288, 0]
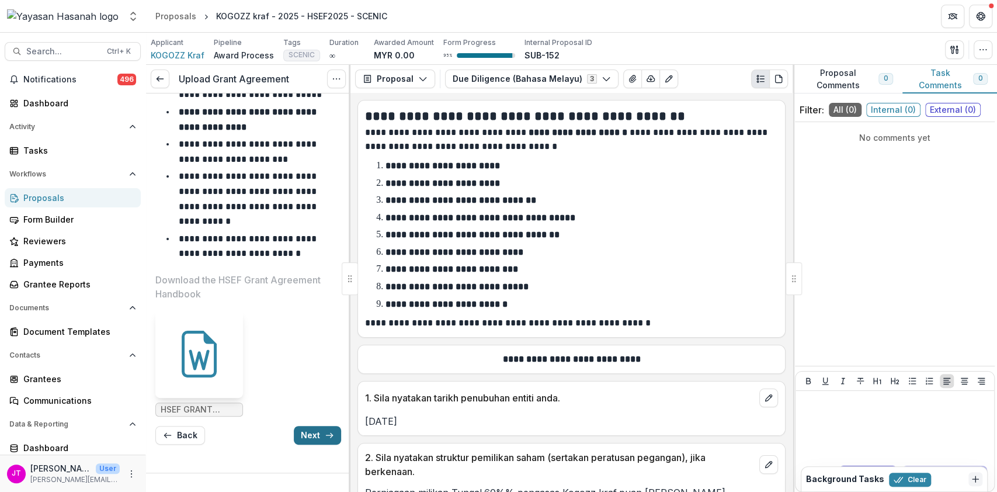
click at [316, 437] on button "Next" at bounding box center [317, 435] width 47 height 19
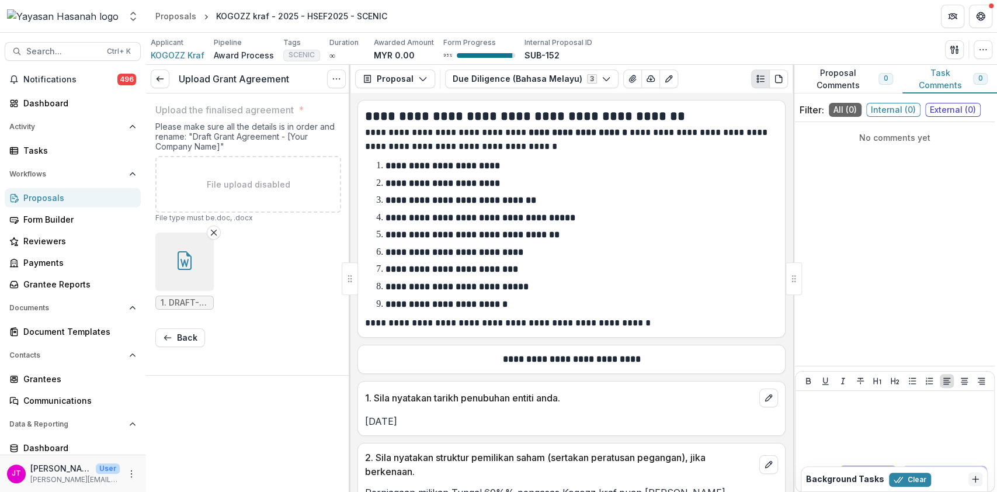
click at [185, 263] on icon "button" at bounding box center [184, 260] width 19 height 19
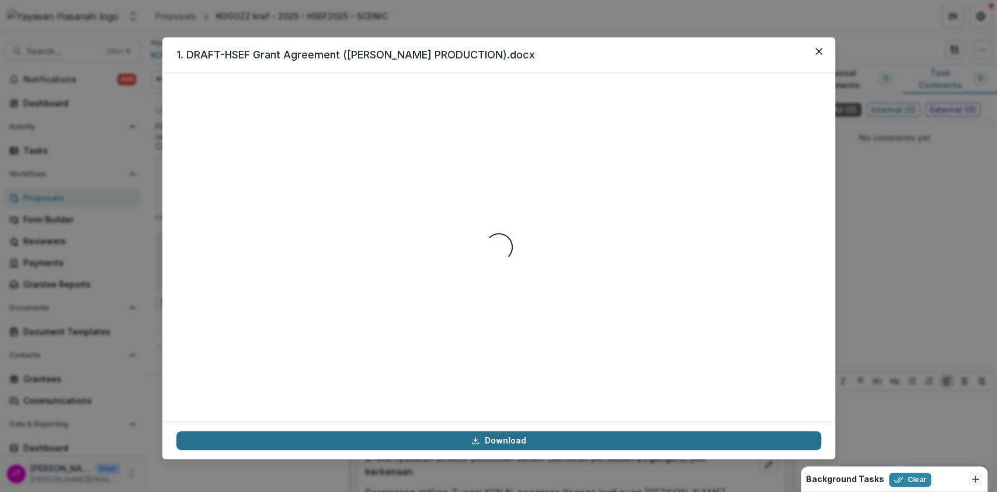
click at [549, 440] on link "Download" at bounding box center [498, 440] width 645 height 19
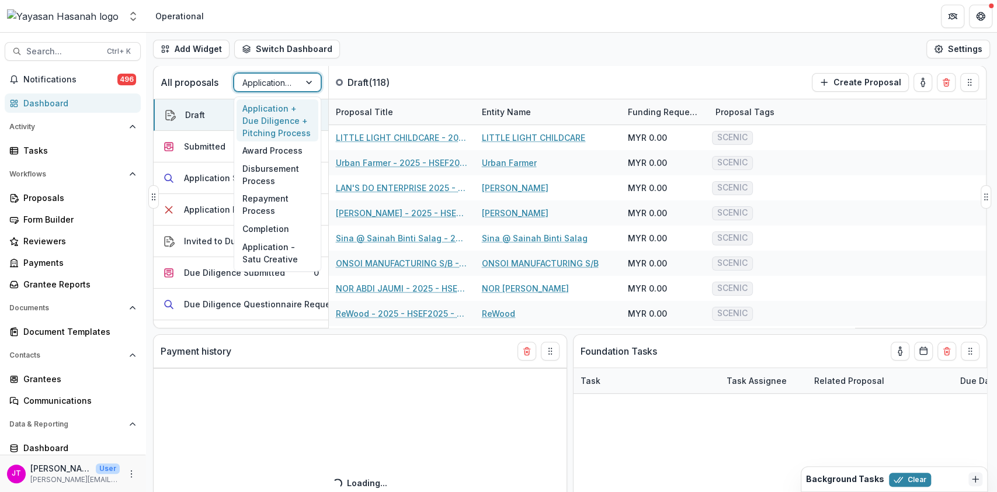
click at [277, 85] on div at bounding box center [266, 82] width 49 height 15
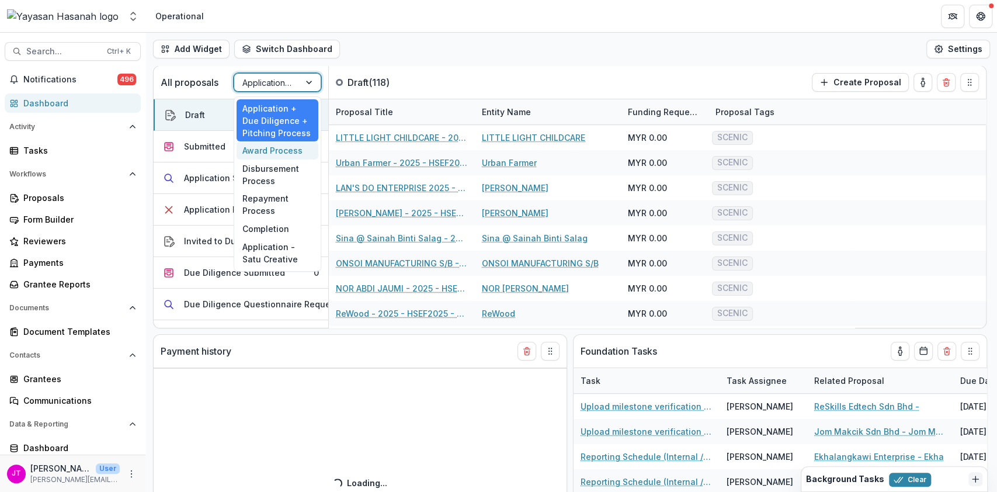
click at [268, 151] on div "Award Process" at bounding box center [277, 150] width 82 height 18
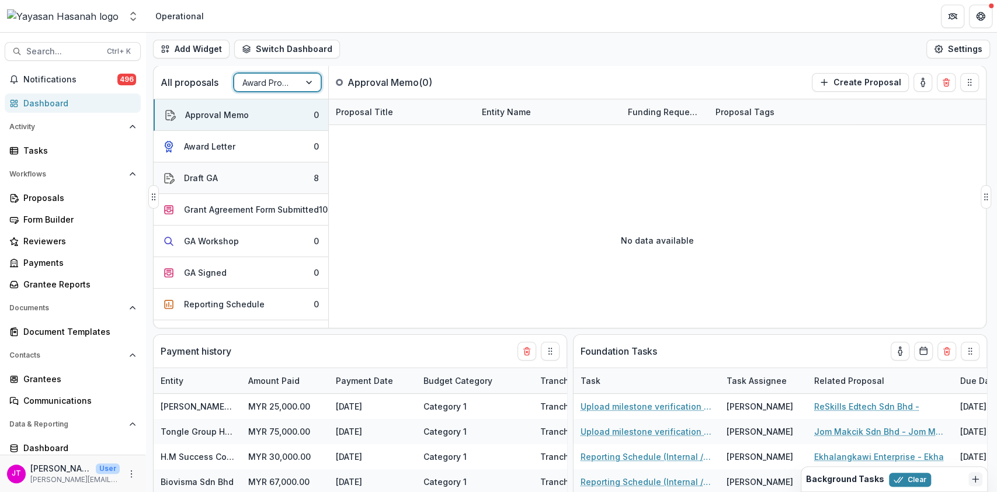
select select "**********"
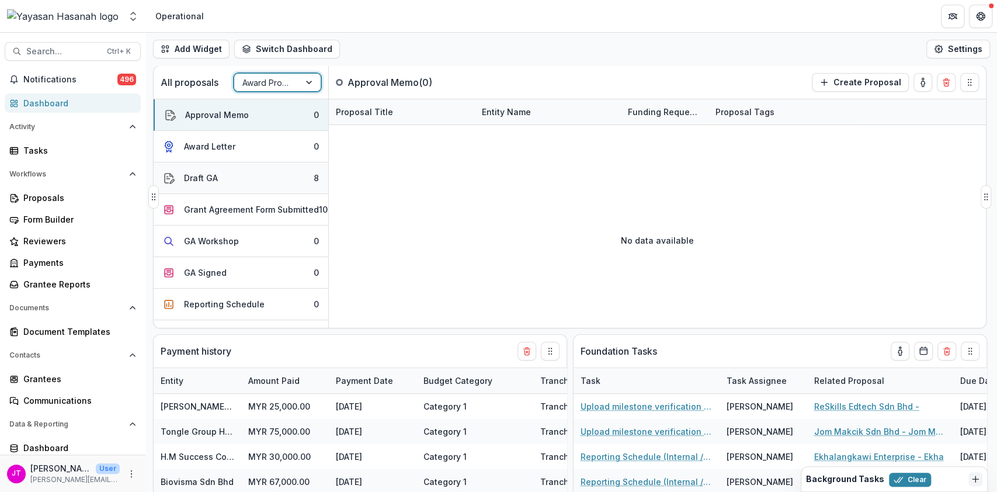
select select "**********"
click at [256, 177] on button "Draft GA 8" at bounding box center [241, 178] width 175 height 32
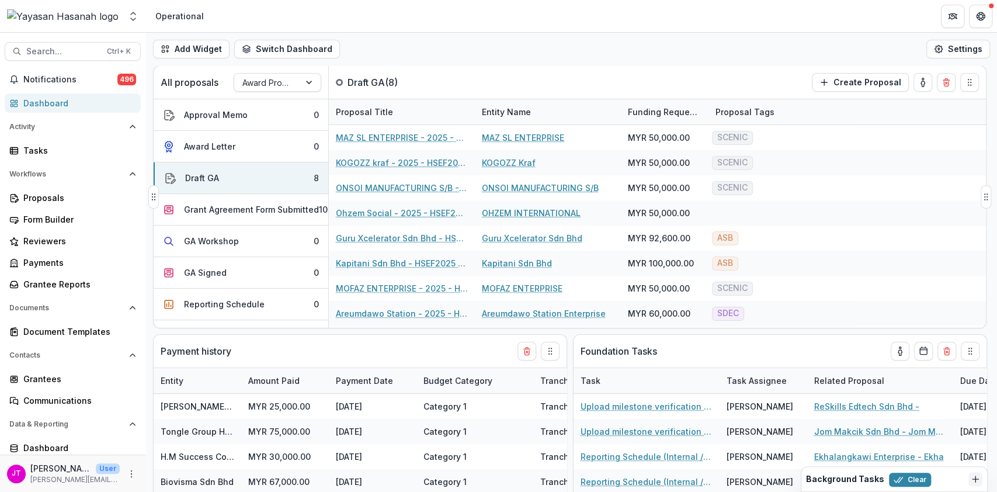
click at [723, 109] on div "Proposal Tags" at bounding box center [744, 112] width 73 height 12
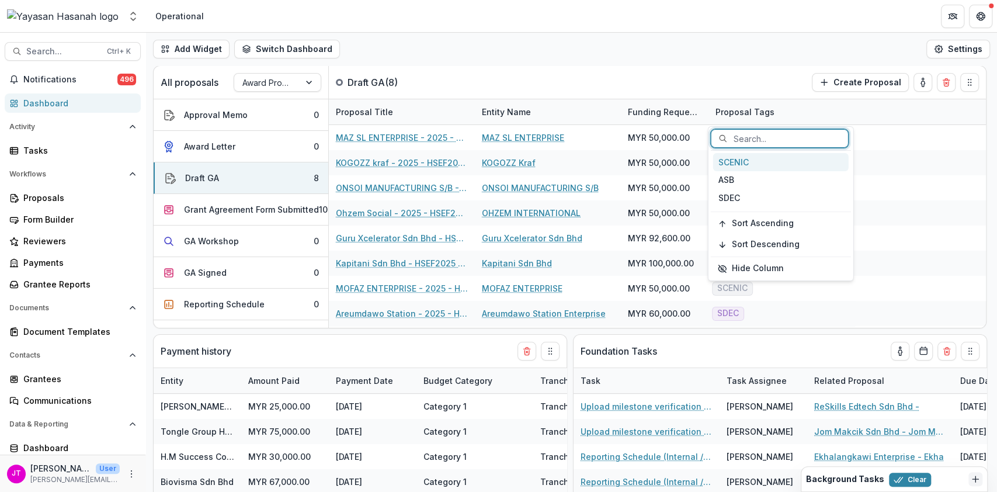
click at [740, 165] on div "SCENIC" at bounding box center [780, 162] width 135 height 18
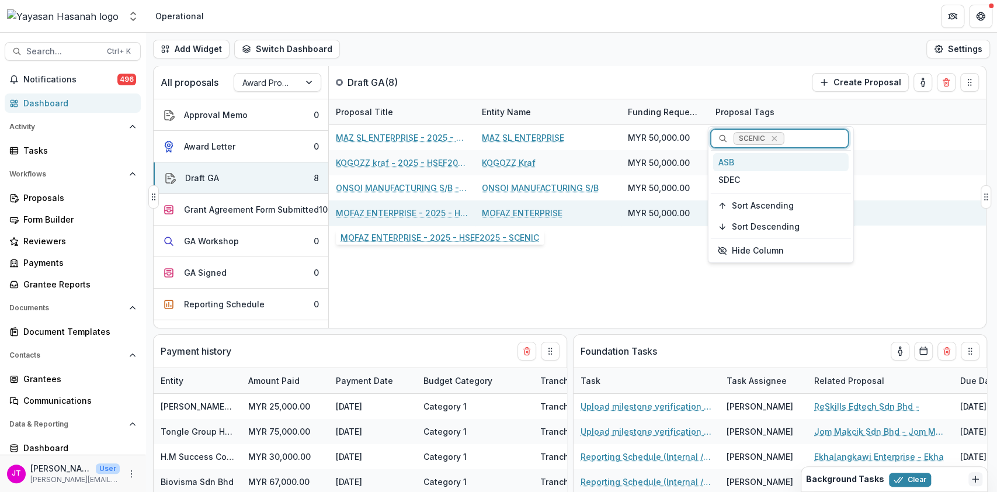
click at [422, 213] on link "MOFAZ ENTERPRISE - 2025 - HSEF2025 - SCENIC" at bounding box center [402, 213] width 132 height 12
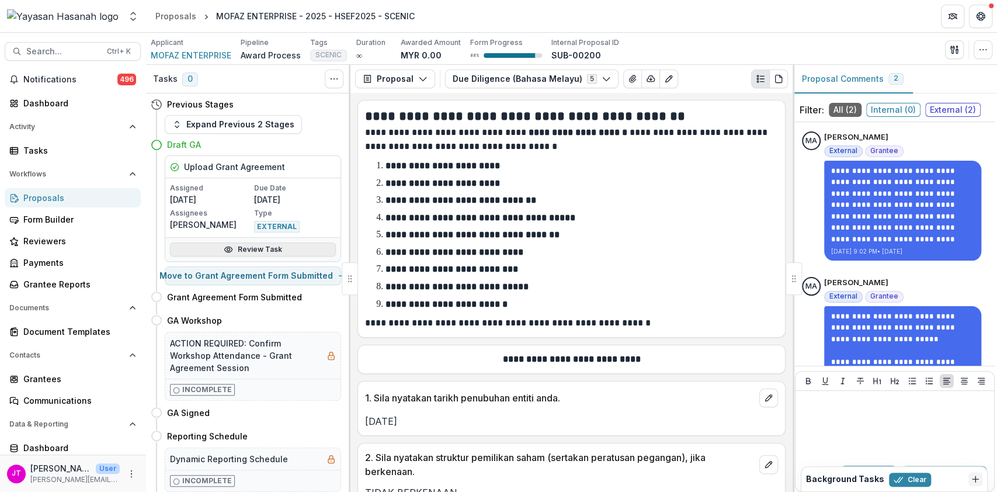
click at [243, 248] on link "Review Task" at bounding box center [253, 249] width 166 height 14
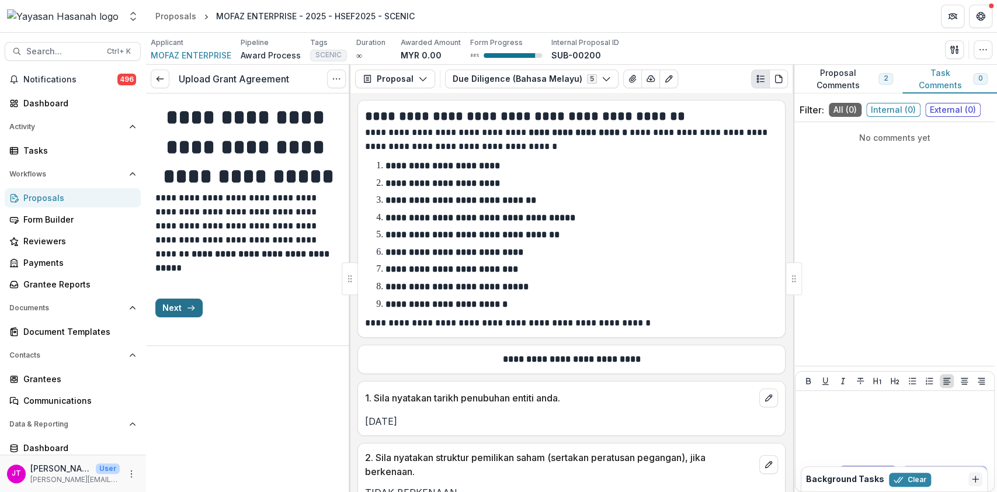
click at [172, 317] on button "Next" at bounding box center [178, 307] width 47 height 19
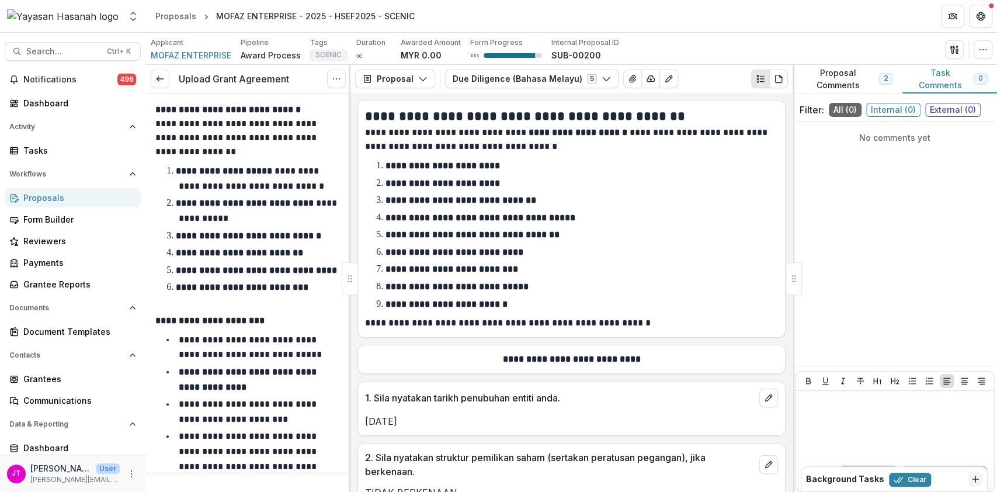
scroll to position [288, 0]
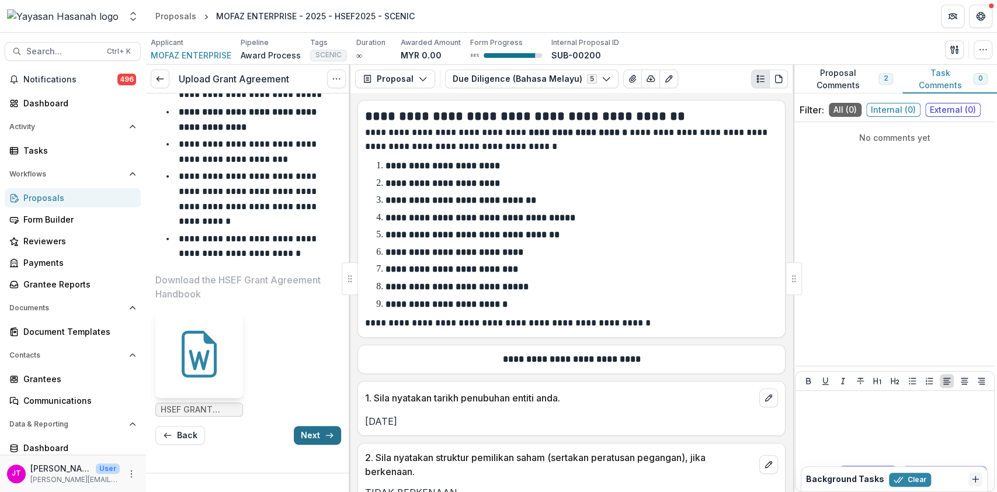
click at [313, 437] on button "Next" at bounding box center [317, 435] width 47 height 19
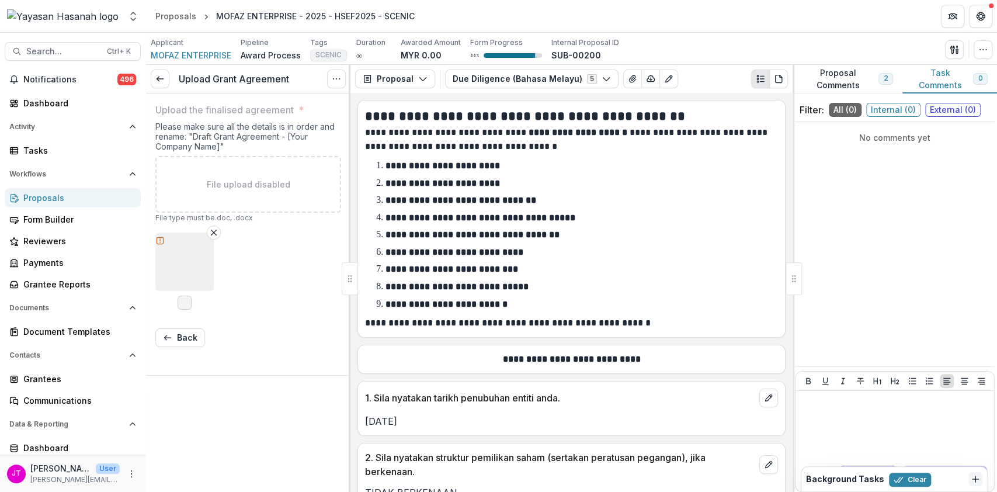
scroll to position [0, 0]
click at [193, 262] on icon "button" at bounding box center [184, 260] width 19 height 19
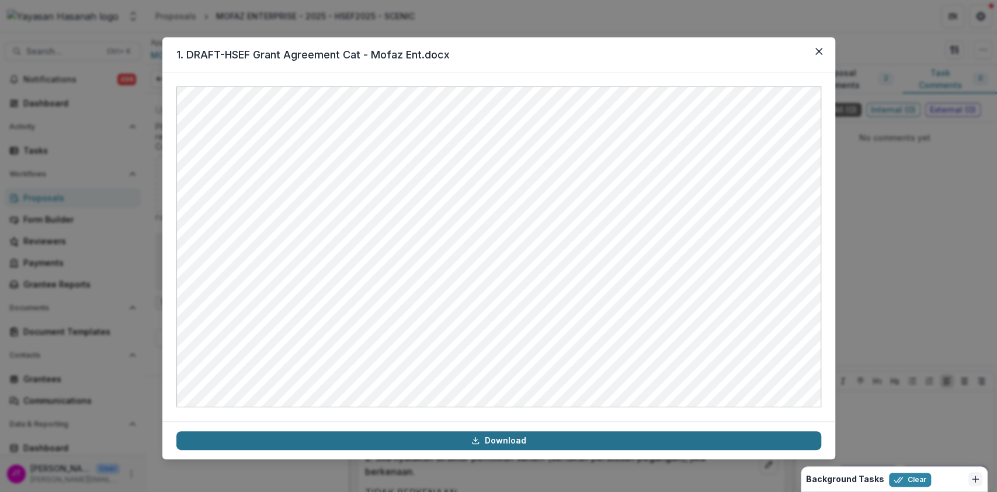
click at [517, 437] on link "Download" at bounding box center [498, 440] width 645 height 19
click at [568, 438] on link "Download" at bounding box center [498, 440] width 645 height 19
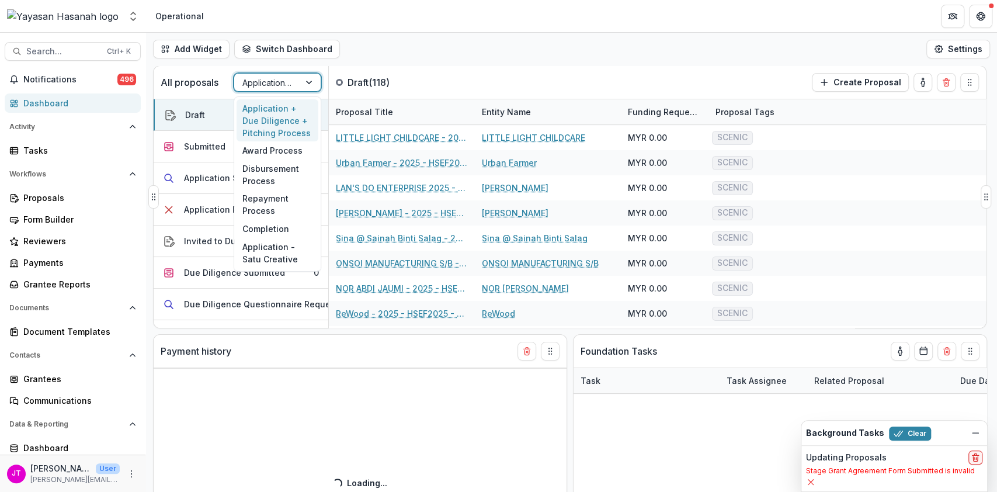
click at [278, 76] on div at bounding box center [266, 82] width 49 height 15
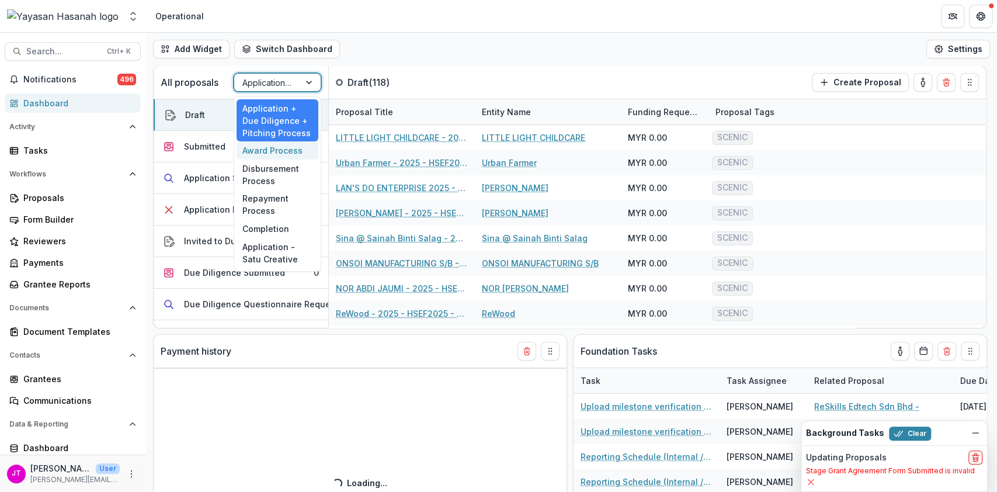
click at [280, 154] on div "Award Process" at bounding box center [277, 150] width 82 height 18
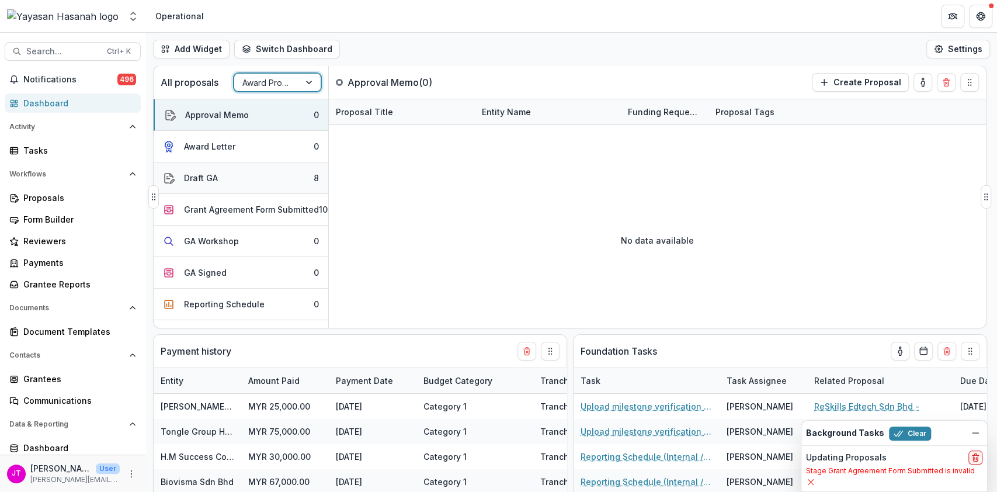
select select "**********"
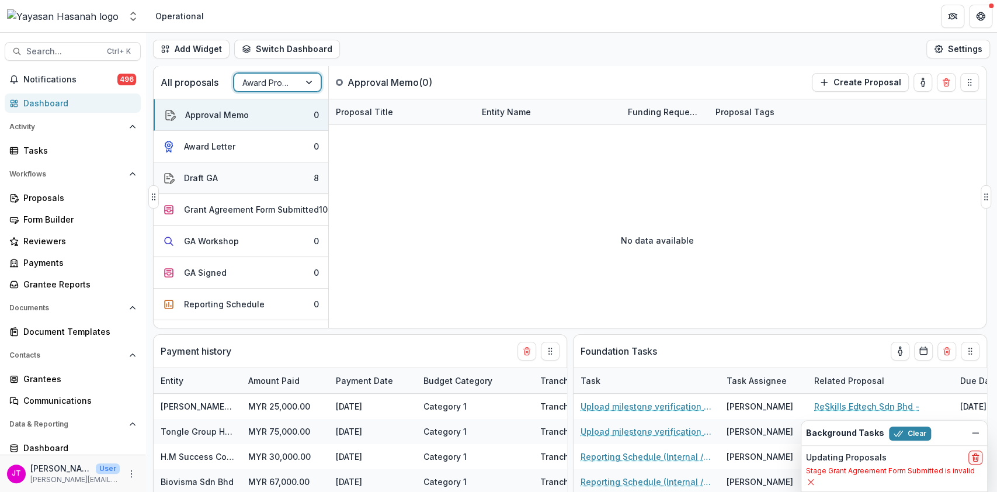
select select "**********"
click at [276, 185] on button "Draft GA 8" at bounding box center [241, 178] width 175 height 32
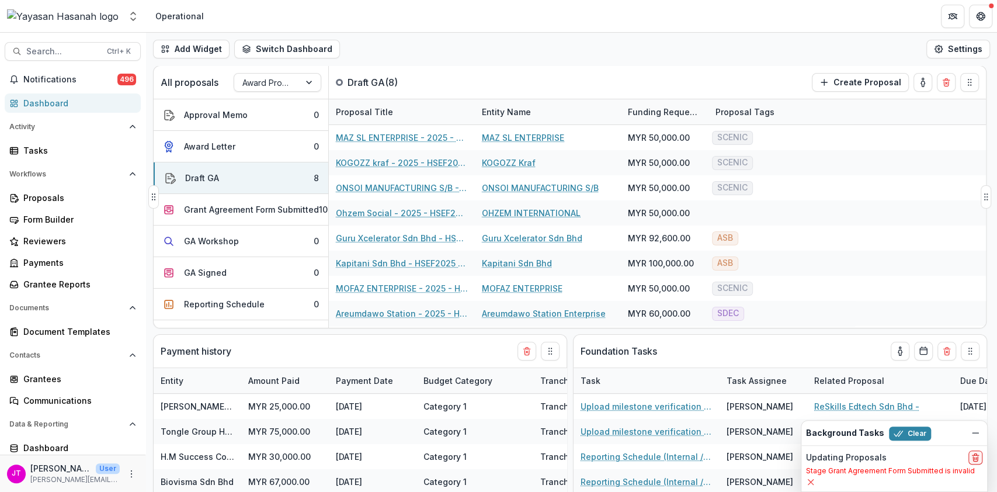
click at [760, 106] on div "Proposal Tags" at bounding box center [744, 112] width 73 height 12
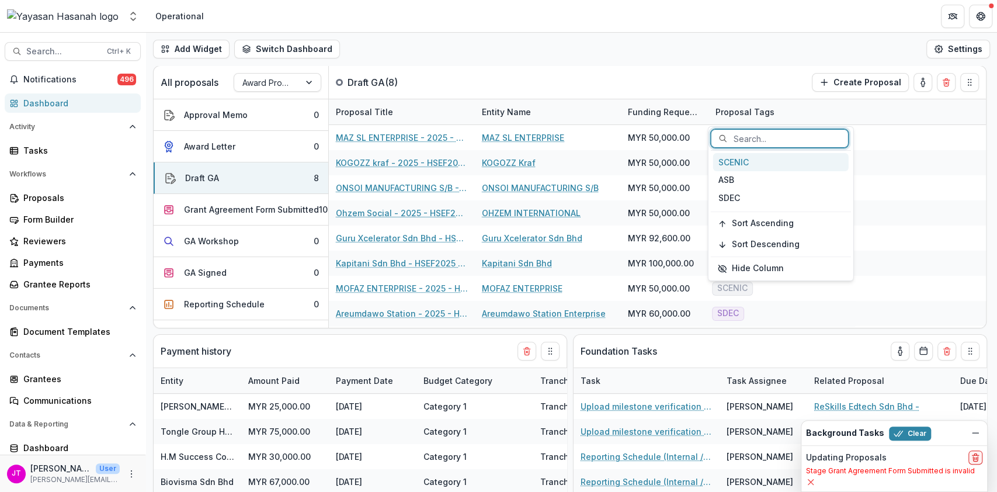
click at [732, 164] on div "SCENIC" at bounding box center [780, 162] width 135 height 18
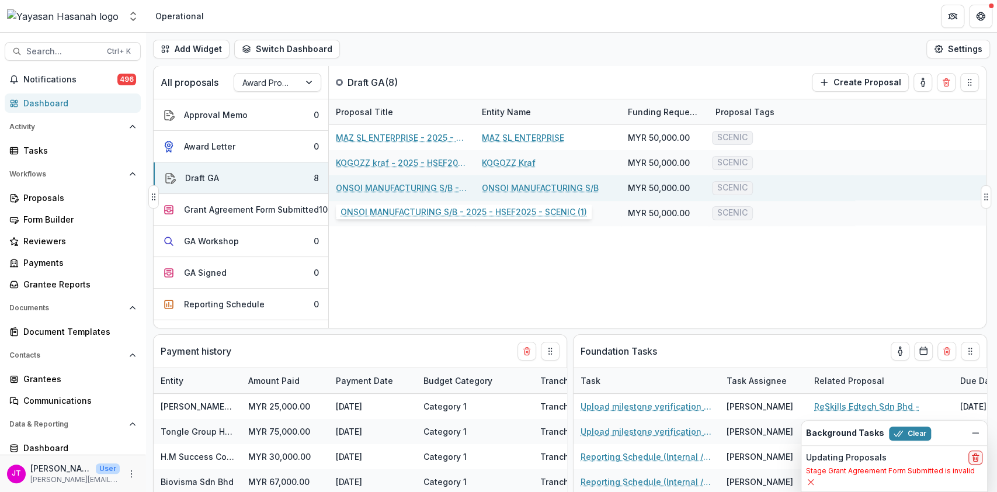
click at [408, 183] on link "ONSOI MANUFACTURING S/B - 2025 - HSEF2025 - SCENIC (1)" at bounding box center [402, 188] width 132 height 12
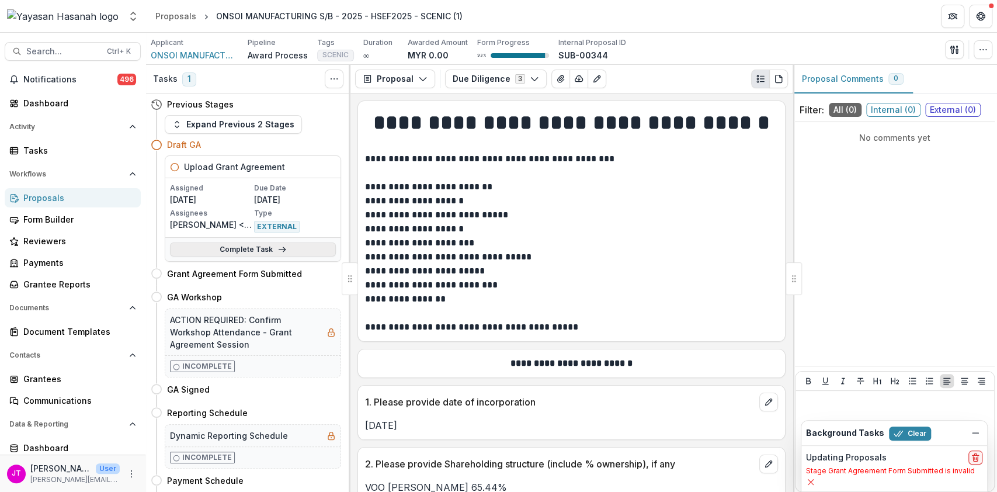
click at [249, 250] on link "Complete Task" at bounding box center [253, 249] width 166 height 14
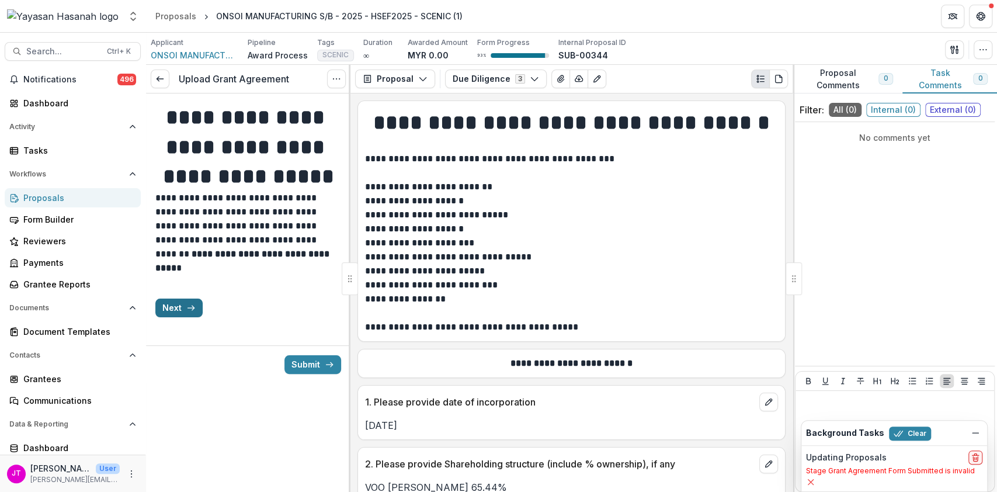
click at [176, 317] on button "Next" at bounding box center [178, 307] width 47 height 19
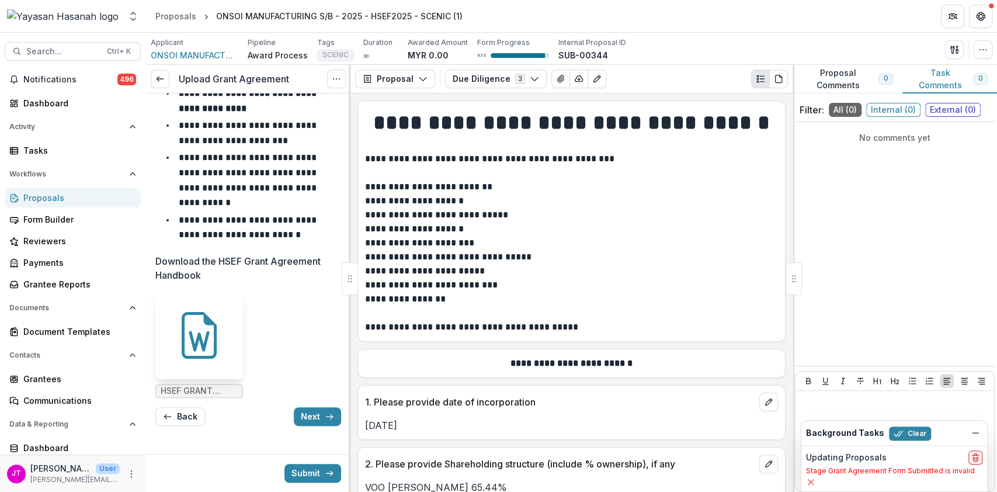
scroll to position [307, 0]
click at [319, 417] on button "Next" at bounding box center [317, 416] width 47 height 19
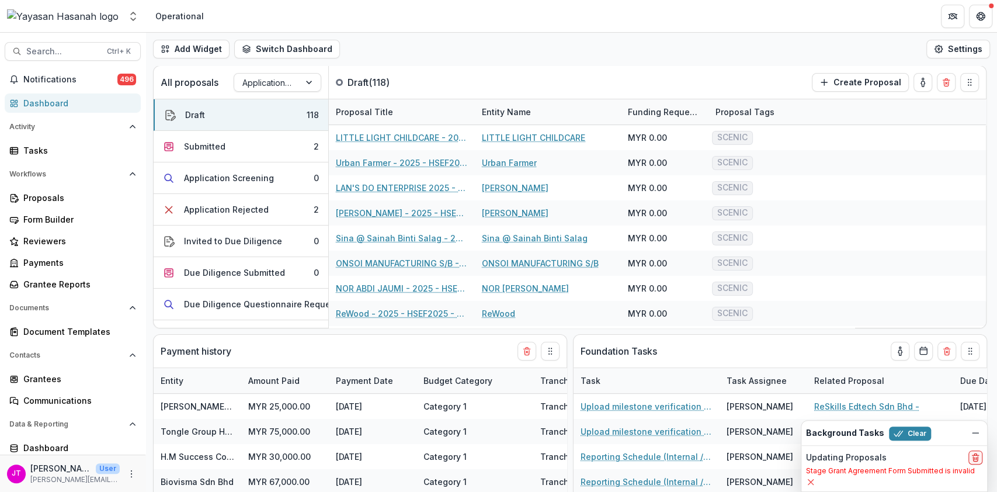
select select "**********"
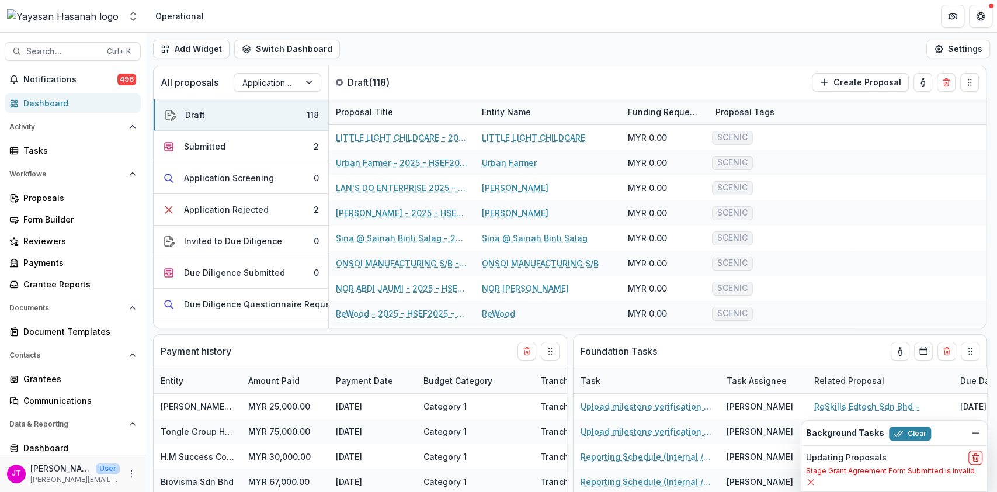
select select "**********"
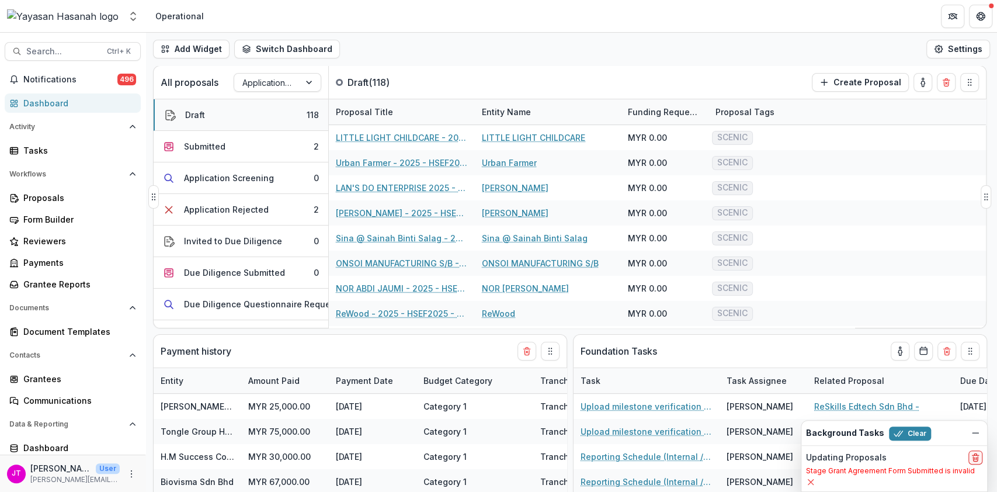
select select "**********"
click at [75, 51] on span "Search..." at bounding box center [63, 52] width 74 height 10
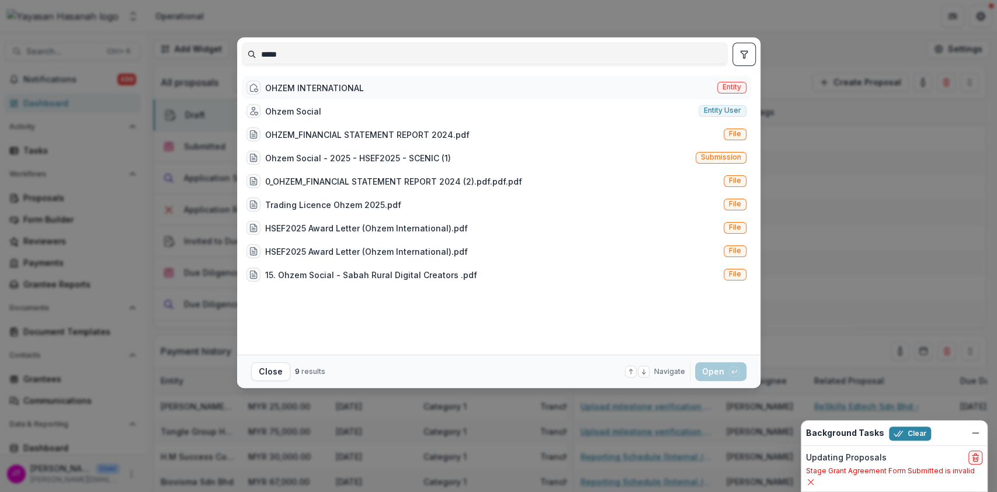
type input "*****"
click at [291, 89] on div "OHZEM INTERNATIONAL" at bounding box center [314, 88] width 99 height 12
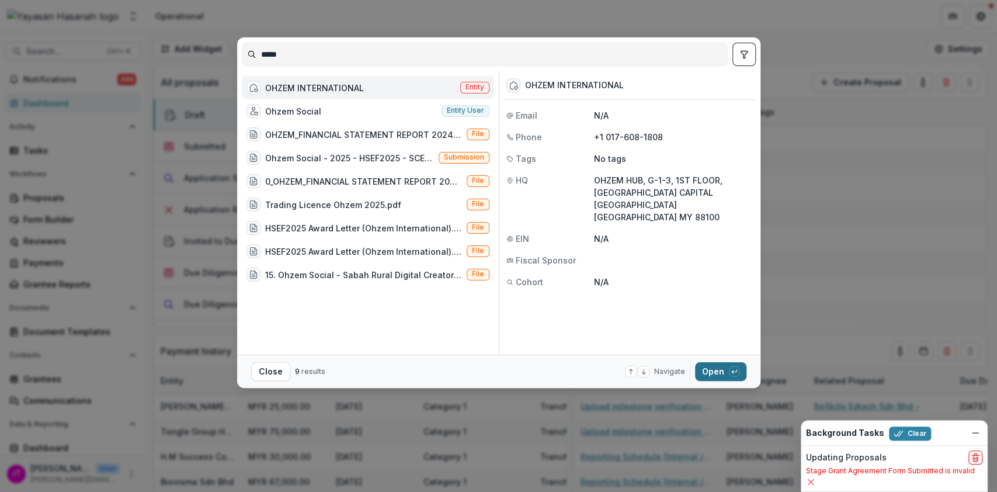
click at [716, 368] on button "Open with enter key" at bounding box center [720, 371] width 51 height 19
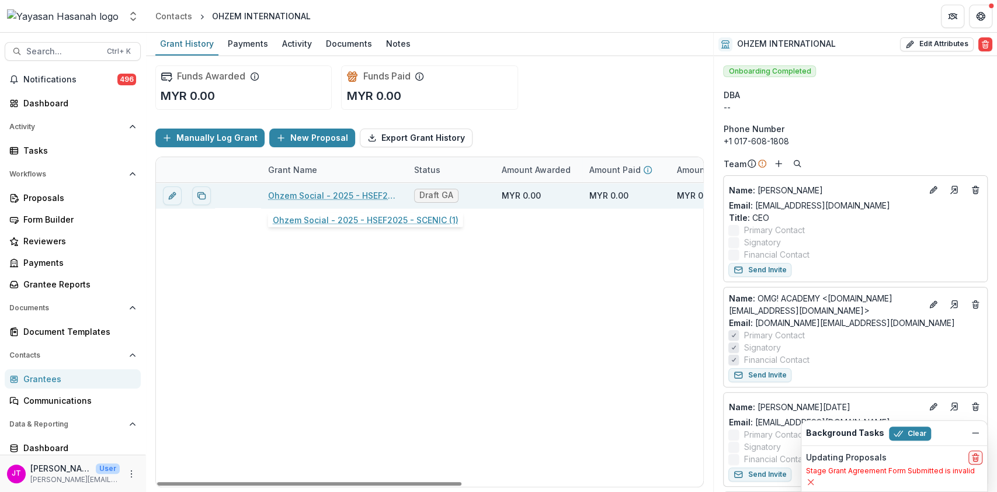
click at [330, 194] on link "Ohzem Social - 2025 - HSEF2025 - SCENIC (1)" at bounding box center [334, 195] width 132 height 12
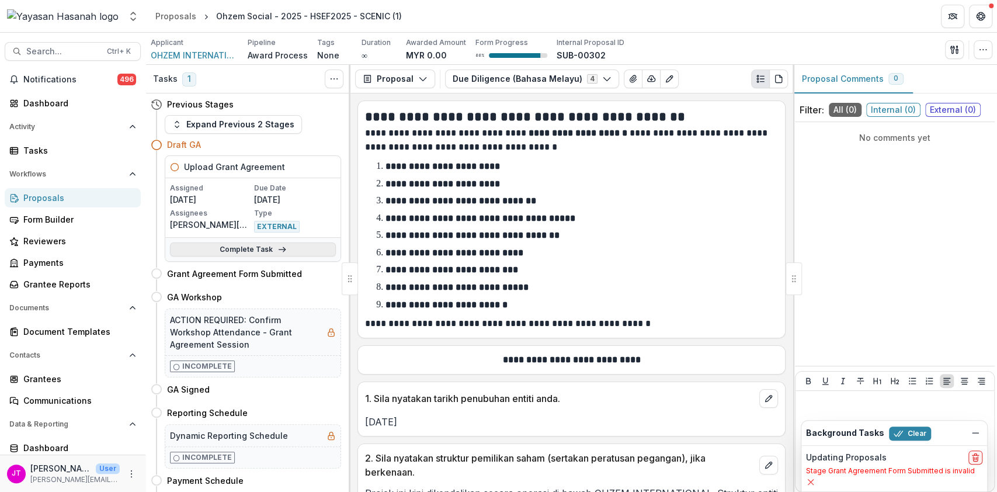
click at [239, 245] on link "Complete Task" at bounding box center [253, 249] width 166 height 14
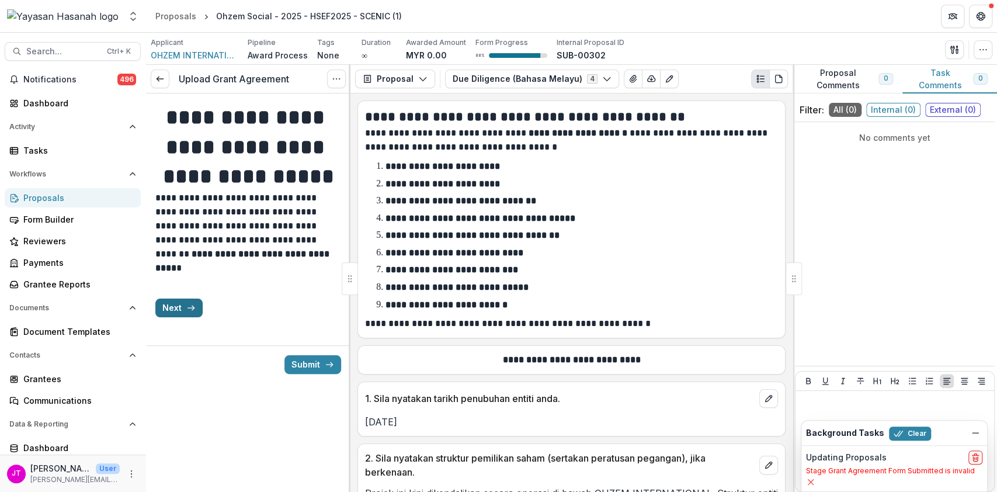
click at [184, 317] on button "Next" at bounding box center [178, 307] width 47 height 19
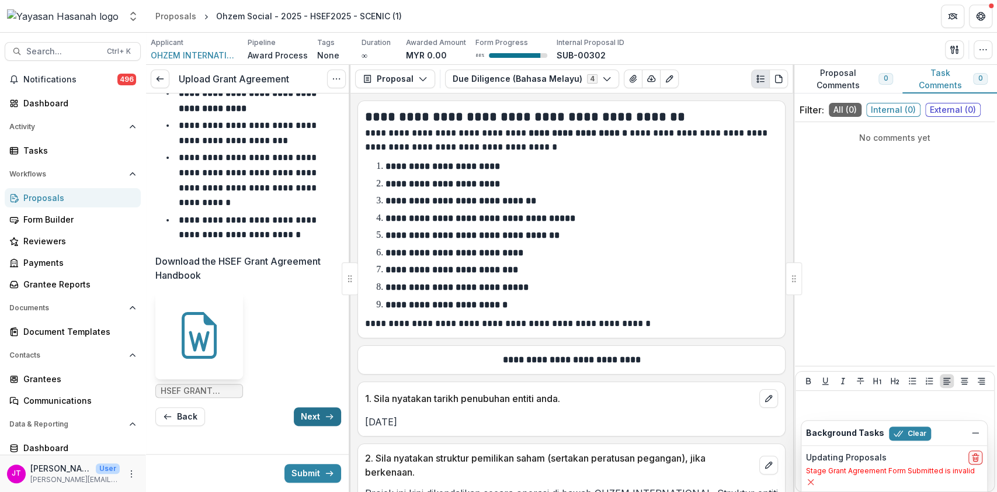
scroll to position [307, 0]
click at [325, 413] on icon "button" at bounding box center [329, 416] width 9 height 9
